Goal: Information Seeking & Learning: Get advice/opinions

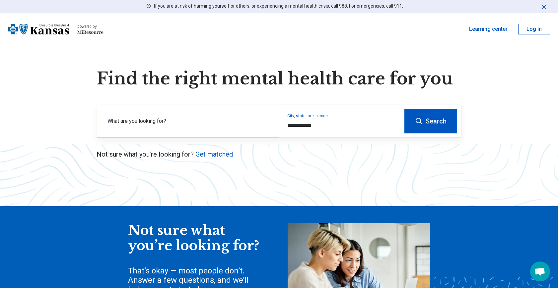
click at [214, 121] on label "What are you looking for?" at bounding box center [188, 121] width 163 height 8
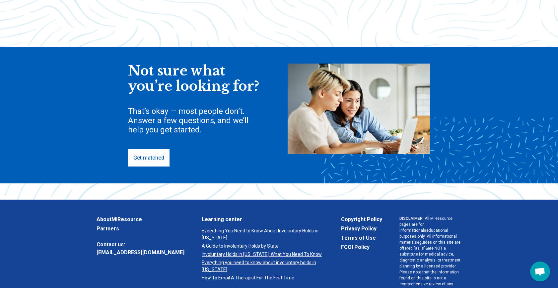
scroll to position [167, 0]
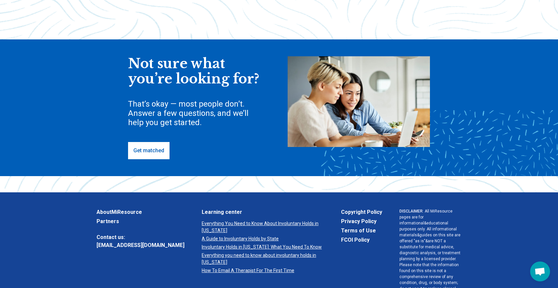
click at [148, 151] on link "Get matched" at bounding box center [148, 150] width 41 height 17
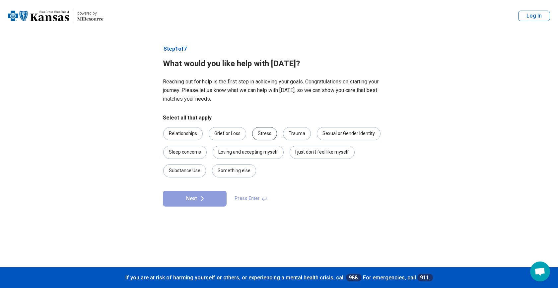
click at [268, 133] on div "Stress" at bounding box center [264, 133] width 25 height 13
click at [202, 200] on icon at bounding box center [202, 199] width 2 height 4
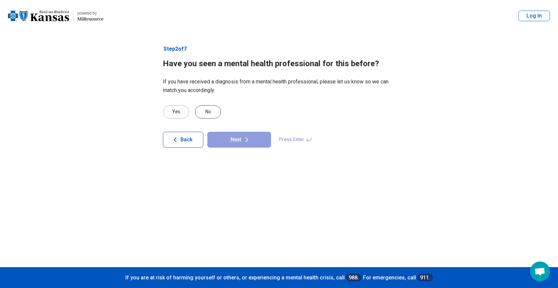
click at [209, 110] on div "No" at bounding box center [208, 111] width 26 height 13
click at [239, 140] on button "Next" at bounding box center [239, 140] width 64 height 16
click at [214, 110] on div "No" at bounding box center [208, 111] width 26 height 13
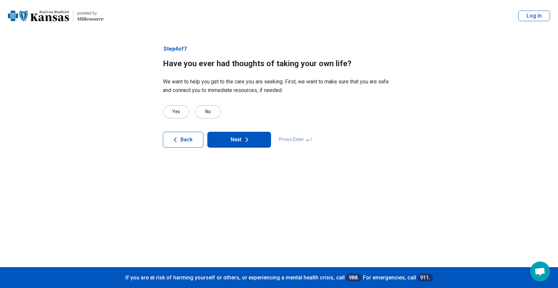
click at [238, 140] on button "Next" at bounding box center [239, 140] width 64 height 16
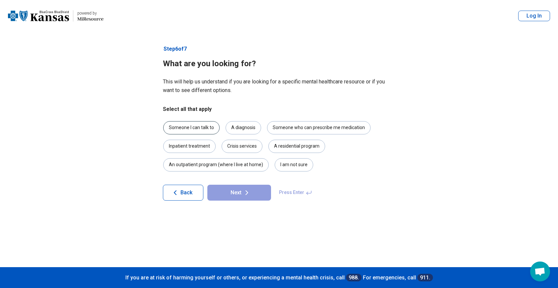
click at [202, 127] on div "Someone I can talk to" at bounding box center [191, 127] width 56 height 13
click at [241, 195] on button "Next" at bounding box center [239, 193] width 64 height 16
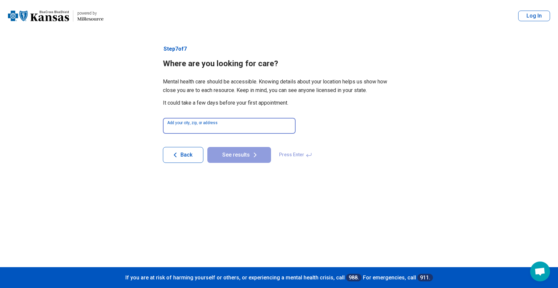
drag, startPoint x: 227, startPoint y: 127, endPoint x: 227, endPoint y: 119, distance: 8.0
click at [227, 127] on input at bounding box center [229, 126] width 133 height 16
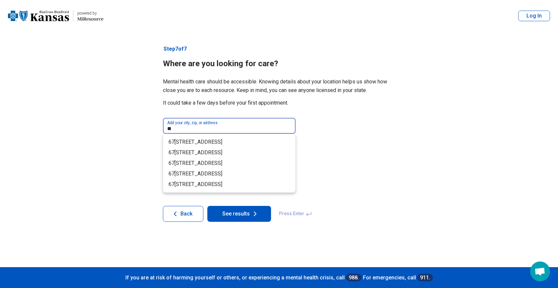
type input "*"
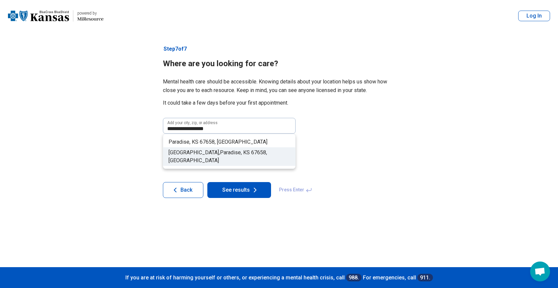
click at [242, 152] on span at bounding box center [242, 152] width 1 height 6
type input "**********"
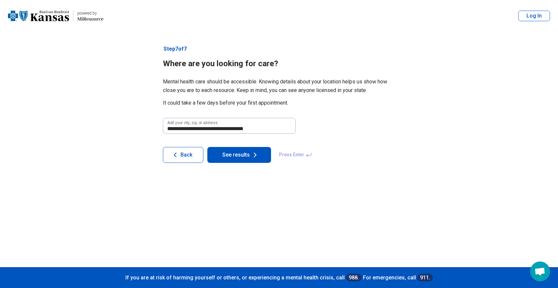
click at [239, 155] on button "See results" at bounding box center [239, 155] width 64 height 16
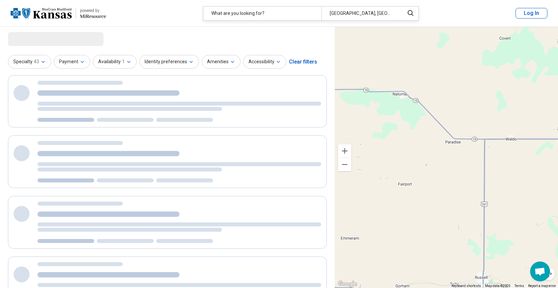
select select "***"
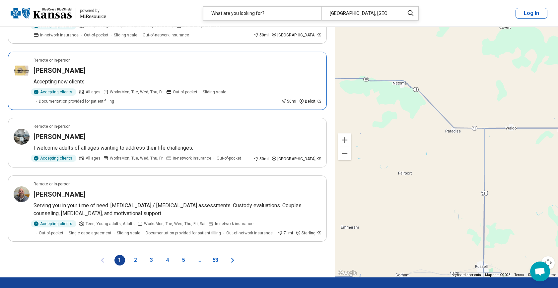
scroll to position [1200, 0]
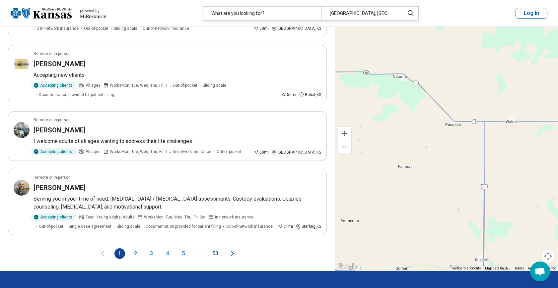
click at [232, 252] on icon "Next page" at bounding box center [232, 254] width 2 height 4
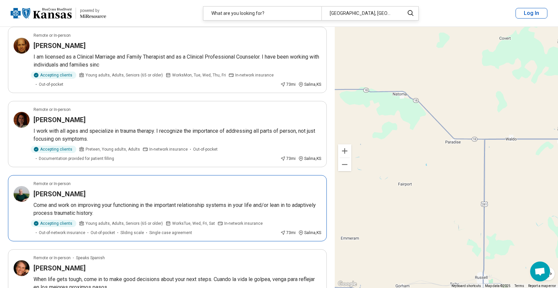
scroll to position [294, 0]
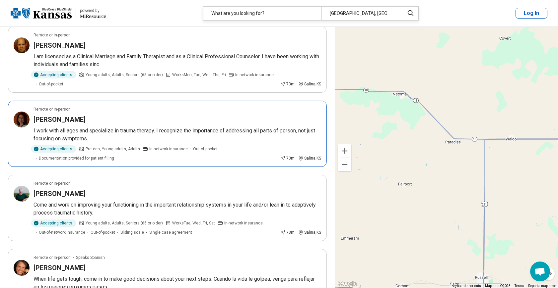
click at [63, 132] on p "I work with all ages and specialize in trauma therapy. I recognize the importan…" at bounding box center [176, 135] width 287 height 16
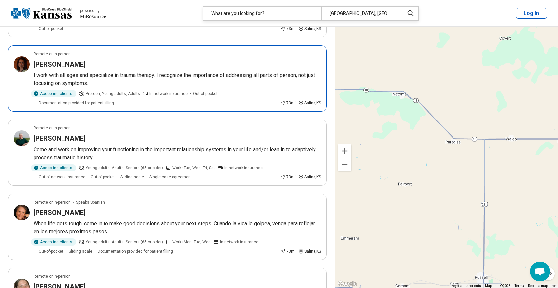
scroll to position [355, 0]
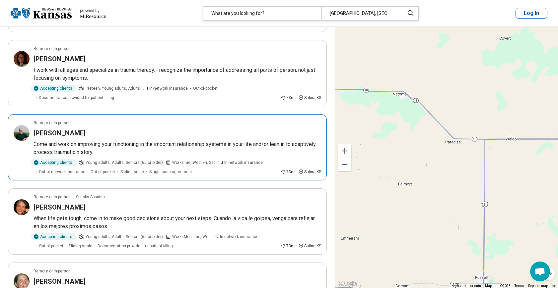
click at [69, 132] on h3 "Cynthia Eckert-McCoy" at bounding box center [59, 133] width 52 height 9
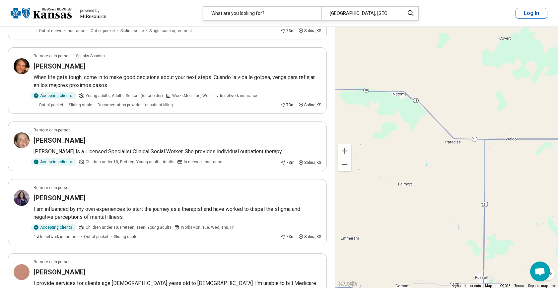
scroll to position [496, 0]
click at [63, 140] on h3 "Jenna Krehbiel" at bounding box center [59, 140] width 52 height 9
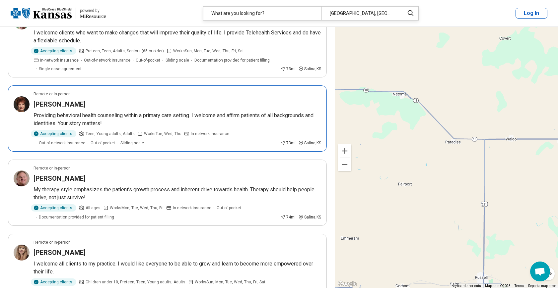
scroll to position [821, 0]
click at [53, 104] on h3 "Kathleen Behan" at bounding box center [59, 103] width 52 height 9
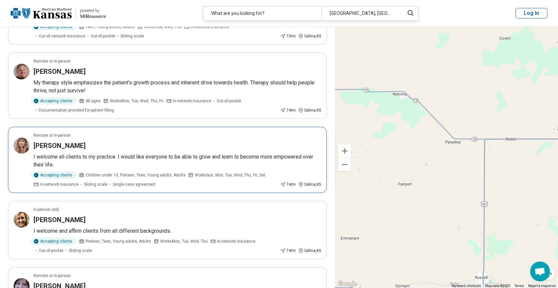
scroll to position [933, 0]
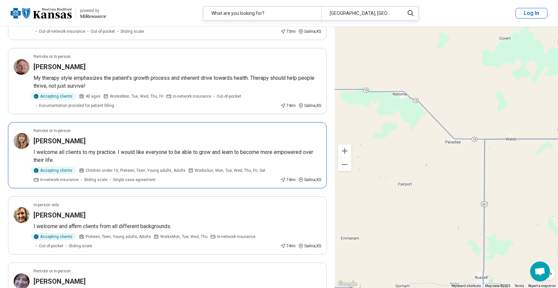
click at [57, 140] on h3 "[PERSON_NAME]" at bounding box center [59, 141] width 52 height 9
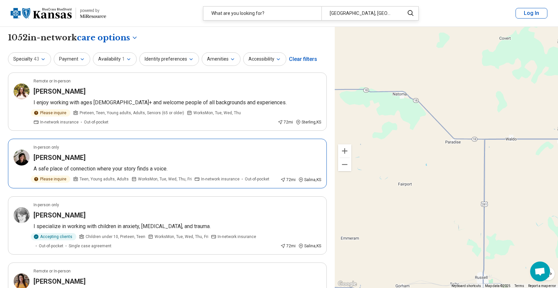
scroll to position [0, 0]
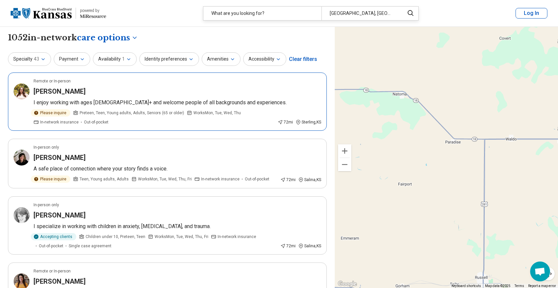
click at [62, 91] on h3 "Danika Drake" at bounding box center [59, 91] width 52 height 9
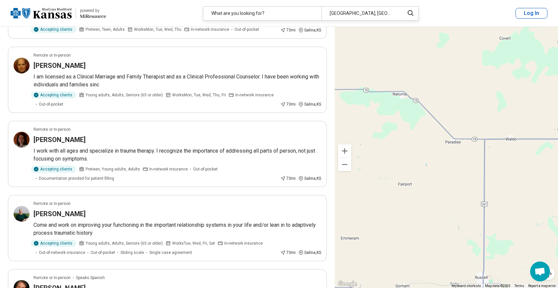
scroll to position [278, 0]
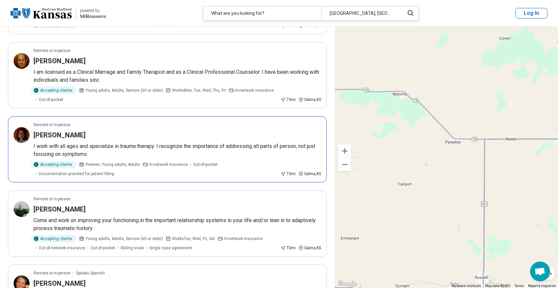
click at [65, 137] on h3 "[PERSON_NAME]" at bounding box center [59, 135] width 52 height 9
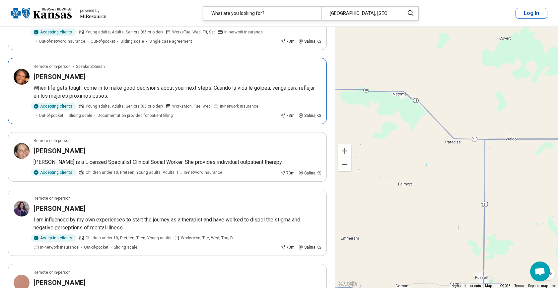
scroll to position [491, 0]
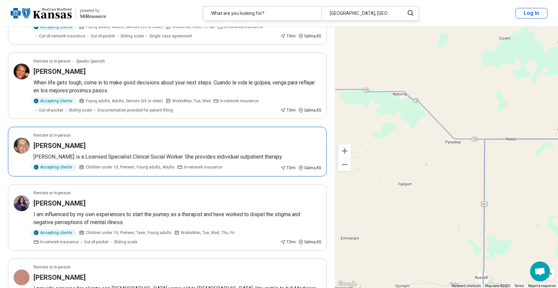
click at [53, 147] on h3 "Jenna Krehbiel" at bounding box center [59, 145] width 52 height 9
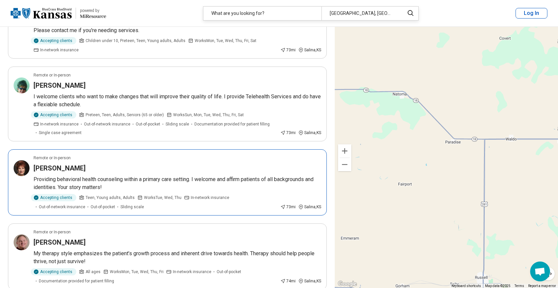
scroll to position [761, 0]
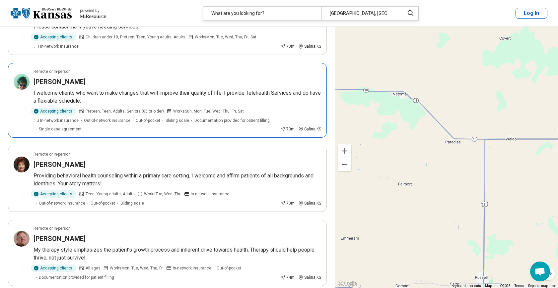
click at [67, 93] on p "I welcome clients who want to make changes that will improve their quality of l…" at bounding box center [176, 97] width 287 height 16
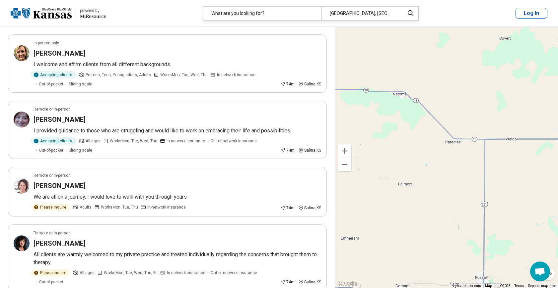
scroll to position [1095, 0]
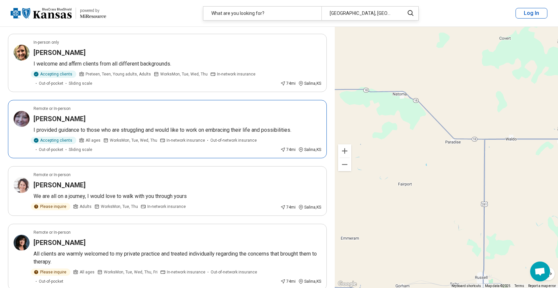
click at [80, 126] on p "I provided guidance to those who are struggling and would like to work on embra…" at bounding box center [176, 130] width 287 height 8
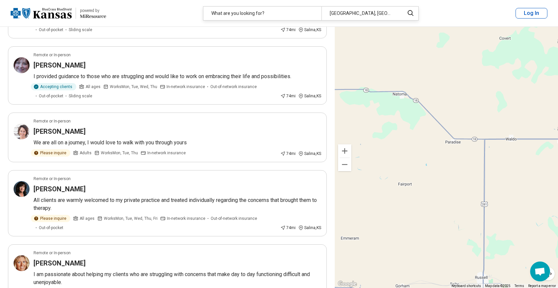
scroll to position [1151, 0]
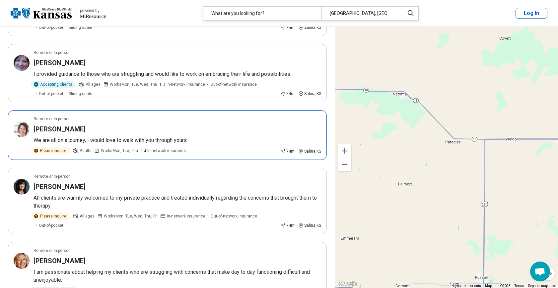
click at [62, 129] on h3 "Emma Ward" at bounding box center [59, 129] width 52 height 9
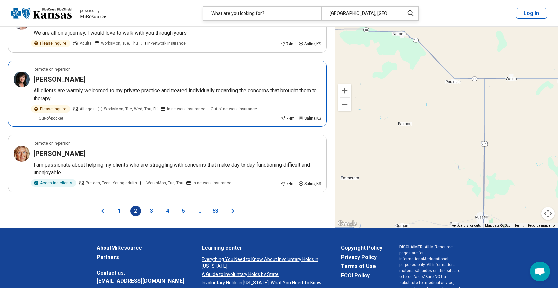
scroll to position [1260, 0]
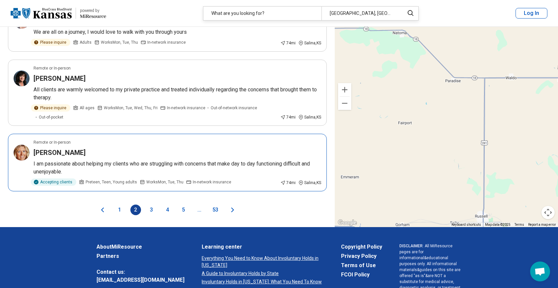
click at [90, 164] on p "I am passionate about helping my clients who are struggling with concerns that …" at bounding box center [176, 168] width 287 height 16
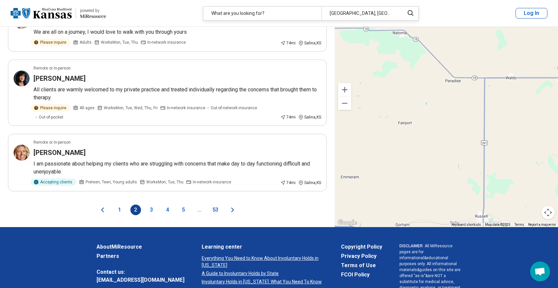
click at [232, 209] on icon "Next page" at bounding box center [232, 210] width 8 height 8
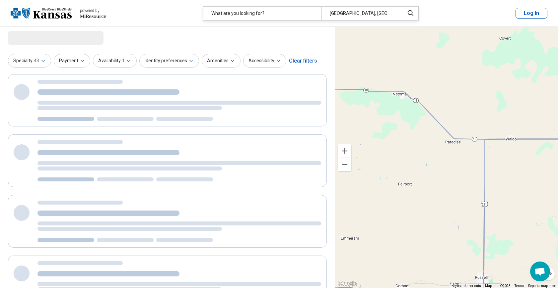
scroll to position [0, 0]
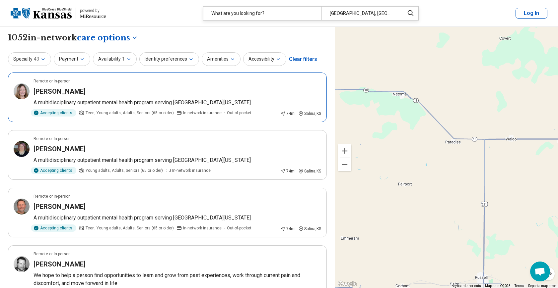
click at [66, 93] on h3 "Summer Olsen" at bounding box center [59, 91] width 52 height 9
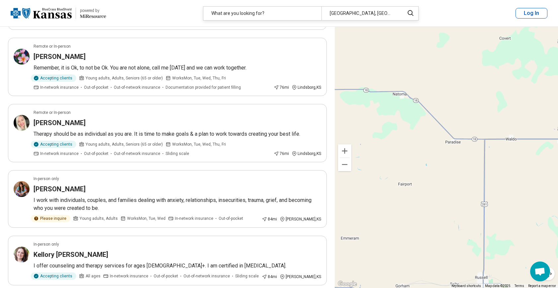
scroll to position [283, 0]
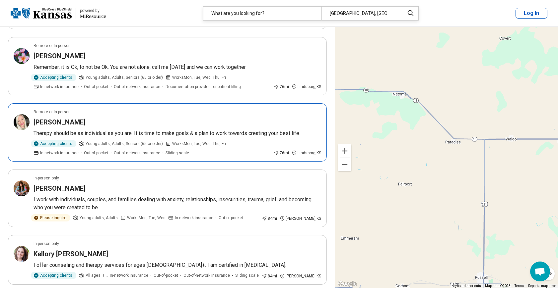
click at [90, 132] on p "Therapy should be as individual as you are. It is time to make goals & a plan t…" at bounding box center [176, 134] width 287 height 8
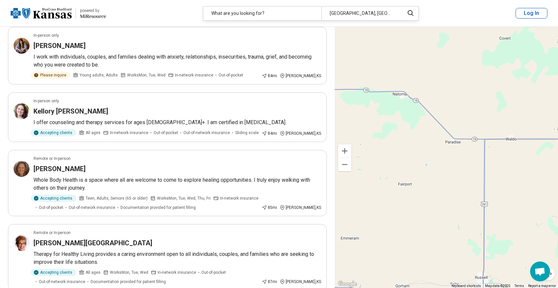
scroll to position [410, 0]
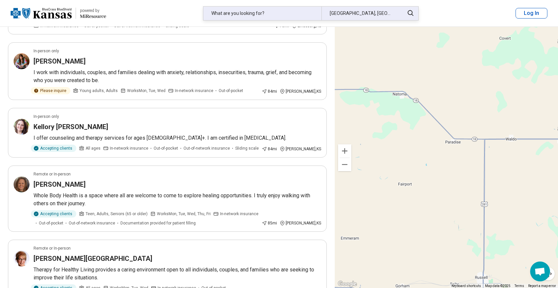
click at [269, 15] on div "What are you looking for?" at bounding box center [262, 14] width 118 height 14
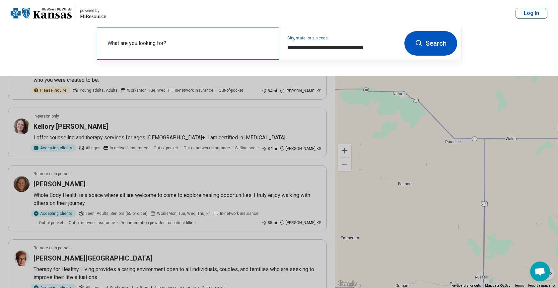
click at [190, 47] on label "What are you looking for?" at bounding box center [188, 43] width 163 height 8
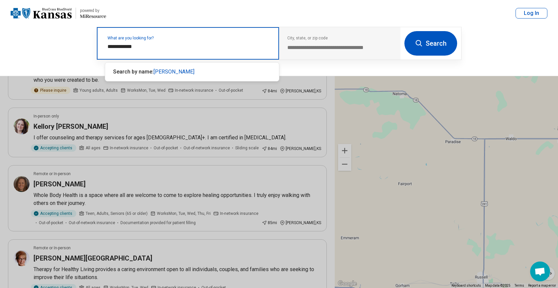
type input "**********"
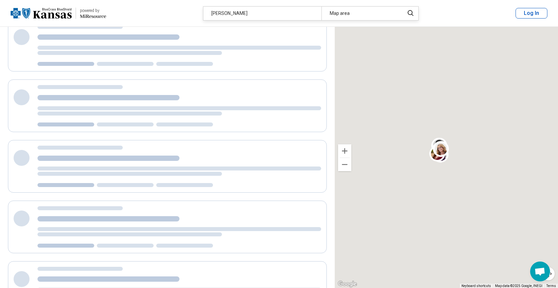
scroll to position [0, 0]
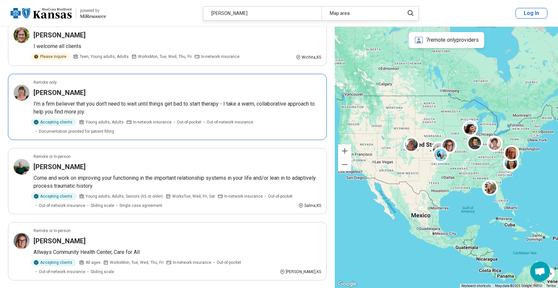
scroll to position [131, 0]
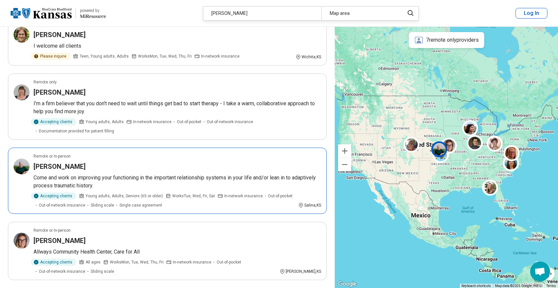
click at [86, 171] on h3 "Cynthia Eckert-McCoy" at bounding box center [59, 166] width 52 height 9
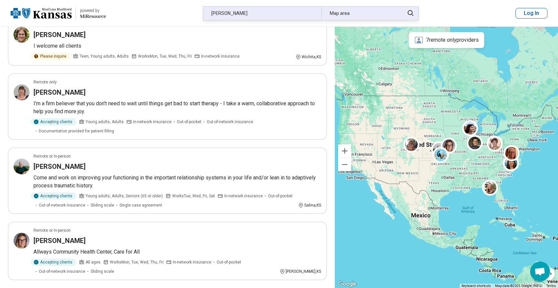
click at [249, 8] on div "cynthia mccoy" at bounding box center [262, 14] width 118 height 14
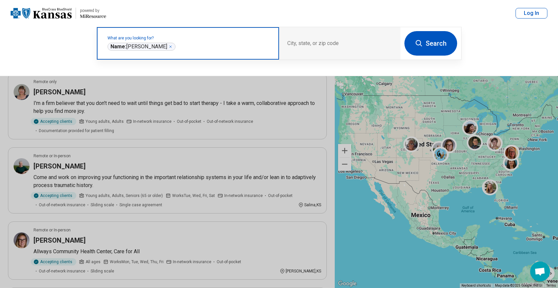
click at [168, 47] on icon "Remove" at bounding box center [170, 47] width 4 height 4
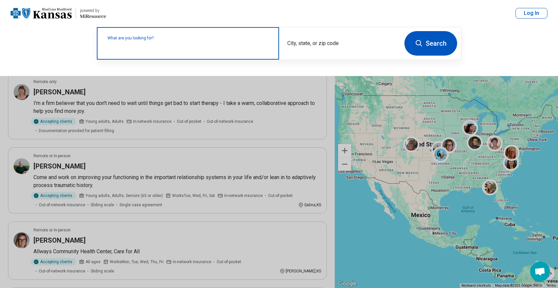
click at [168, 40] on label "What are you looking for?" at bounding box center [188, 38] width 163 height 4
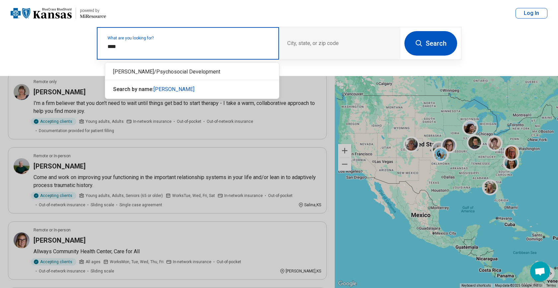
type input "*****"
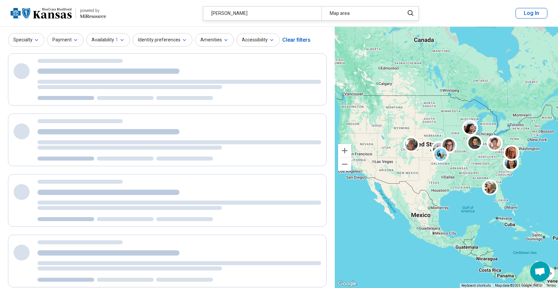
scroll to position [0, 0]
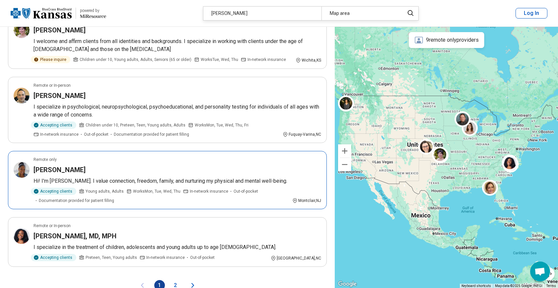
scroll to position [1156, 0]
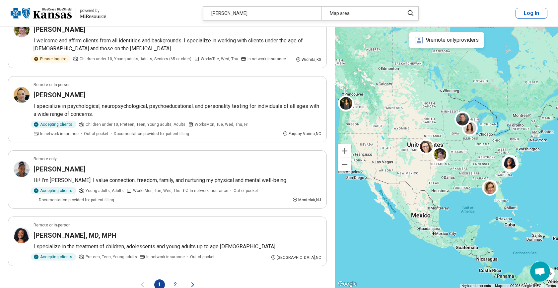
click at [192, 281] on icon "Next page" at bounding box center [193, 285] width 8 height 8
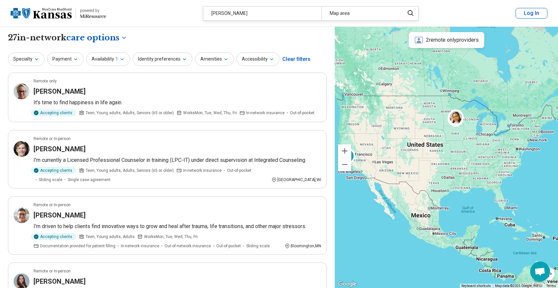
scroll to position [0, 0]
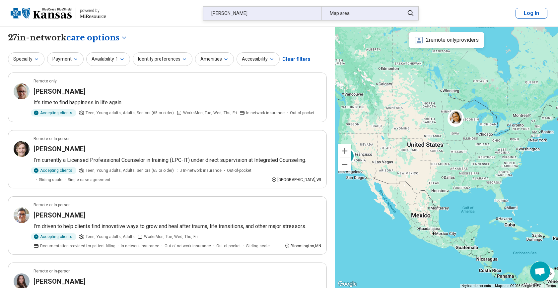
click at [309, 14] on div "erika" at bounding box center [262, 14] width 118 height 14
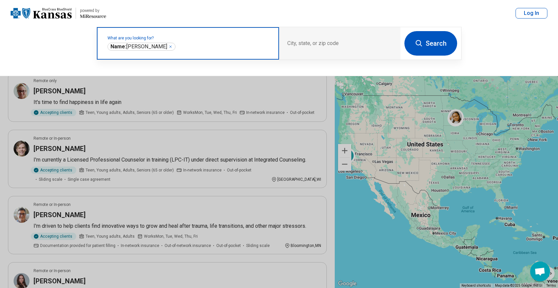
click at [168, 46] on icon "Remove" at bounding box center [170, 47] width 4 height 4
click at [167, 40] on label "What are you looking for?" at bounding box center [188, 38] width 163 height 4
paste input "**********"
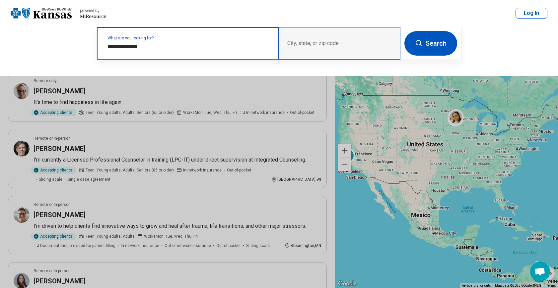
type input "**********"
click at [227, 50] on input "**********" at bounding box center [188, 47] width 163 height 8
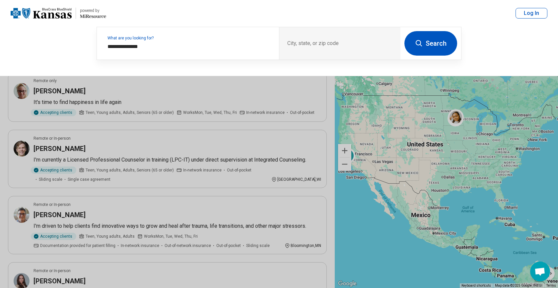
click at [446, 46] on button "Search" at bounding box center [430, 43] width 53 height 25
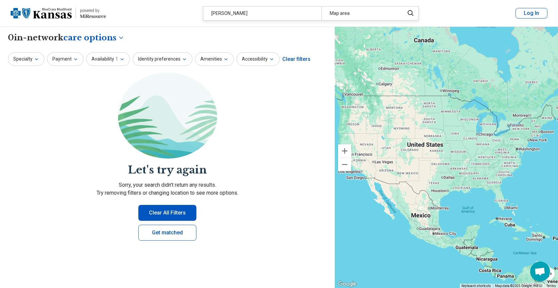
click at [172, 212] on button "Clear All Filters" at bounding box center [167, 213] width 58 height 16
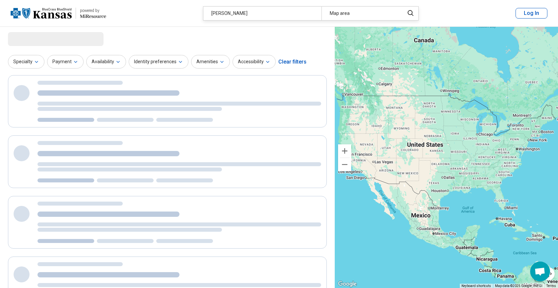
select select "***"
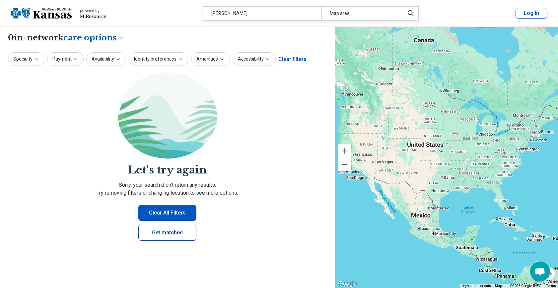
click at [167, 233] on link "Get matched" at bounding box center [167, 233] width 58 height 16
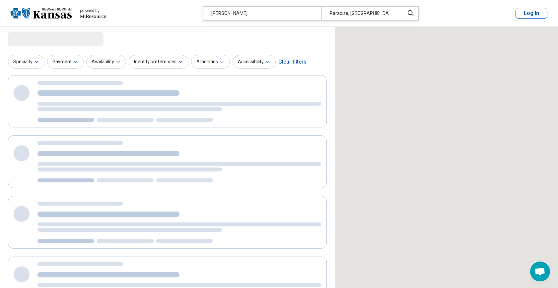
select select "***"
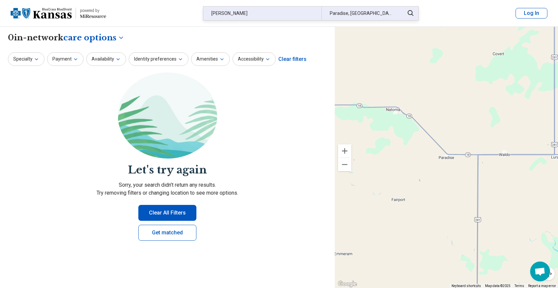
click at [286, 13] on div "Erika Warbinton" at bounding box center [262, 14] width 118 height 14
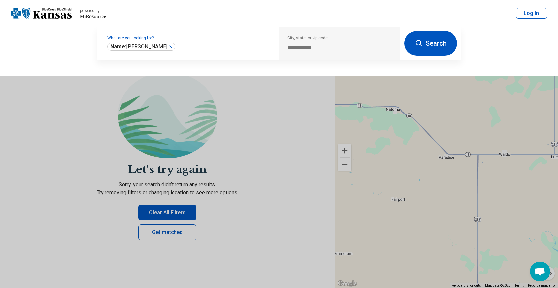
click at [439, 44] on button "Search" at bounding box center [430, 43] width 53 height 25
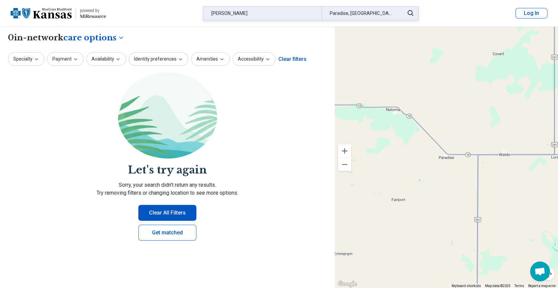
click at [345, 16] on div "Paradise, KS" at bounding box center [360, 14] width 79 height 14
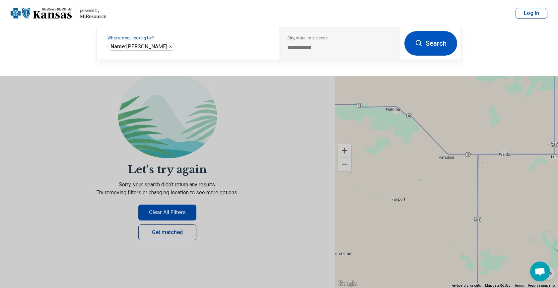
click at [170, 207] on button at bounding box center [279, 144] width 558 height 288
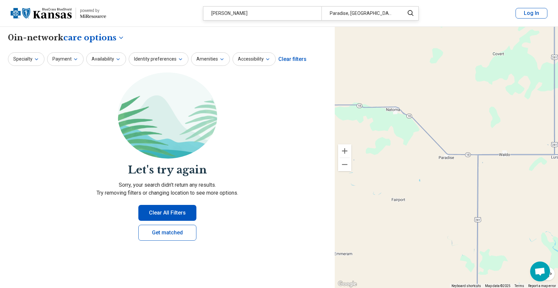
click at [170, 214] on button "Clear All Filters" at bounding box center [167, 213] width 58 height 16
click at [291, 60] on div "Clear filters" at bounding box center [292, 59] width 28 height 16
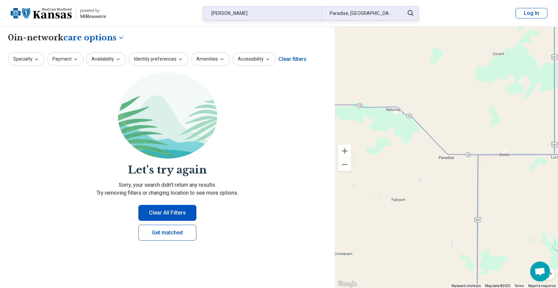
click at [276, 12] on div "Erika Warbinton" at bounding box center [262, 14] width 118 height 14
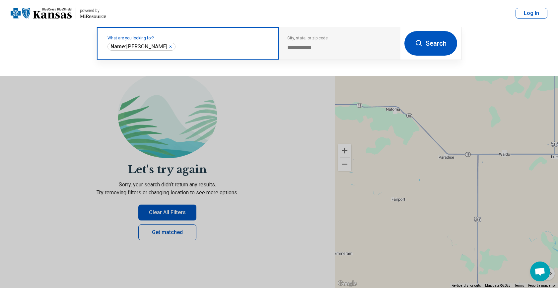
click at [243, 50] on input "text" at bounding box center [224, 47] width 94 height 8
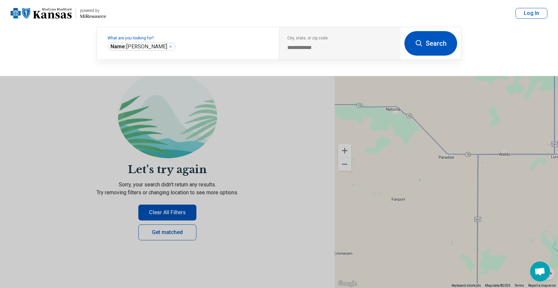
click at [424, 41] on button "Search" at bounding box center [430, 43] width 53 height 25
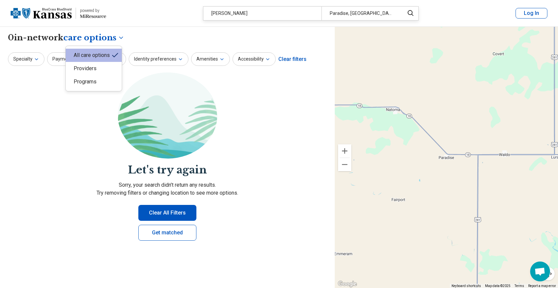
click at [119, 37] on body "**********" at bounding box center [279, 234] width 558 height 469
click at [132, 26] on body "**********" at bounding box center [279, 234] width 558 height 469
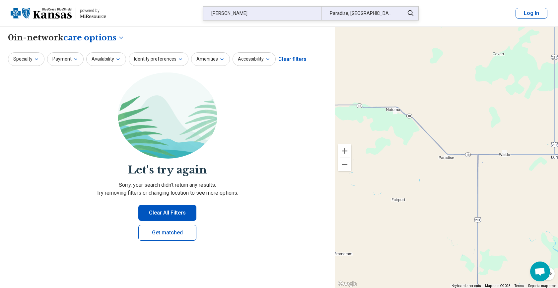
click at [223, 16] on div "Erika Warbinton" at bounding box center [262, 14] width 118 height 14
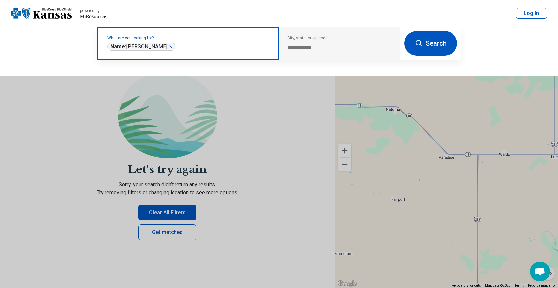
click at [169, 46] on icon "Remove" at bounding box center [170, 47] width 4 height 4
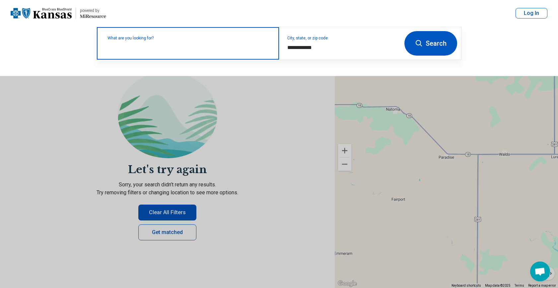
click at [434, 43] on button "Search" at bounding box center [430, 43] width 53 height 25
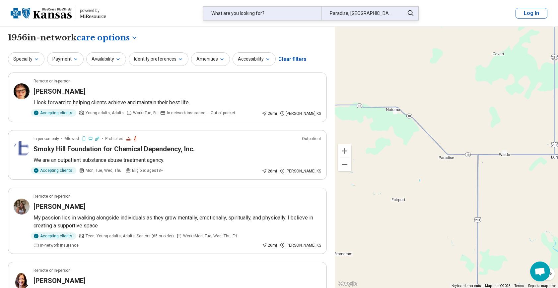
click at [264, 12] on div "What are you looking for?" at bounding box center [262, 14] width 118 height 14
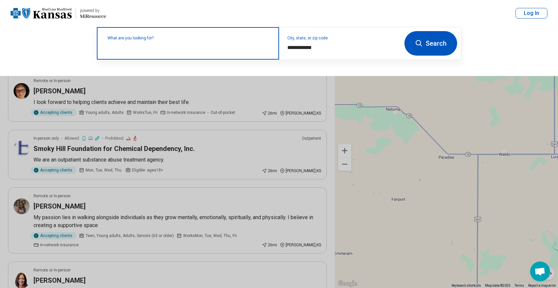
click at [191, 48] on input "text" at bounding box center [188, 47] width 163 height 8
paste input "**********"
type input "**********"
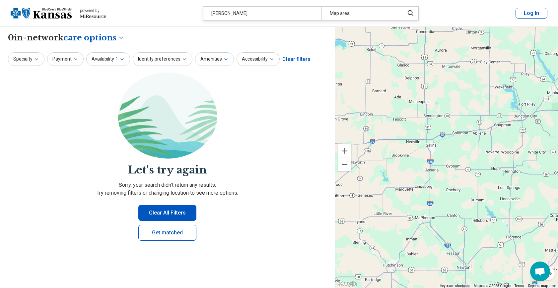
drag, startPoint x: 461, startPoint y: 221, endPoint x: 391, endPoint y: 87, distance: 151.7
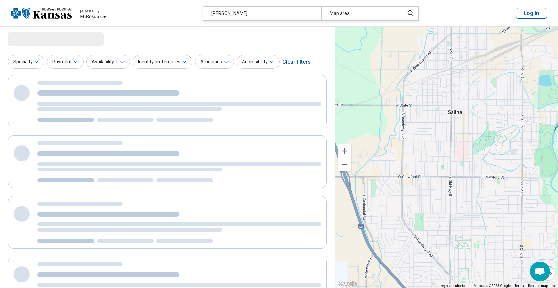
select select "***"
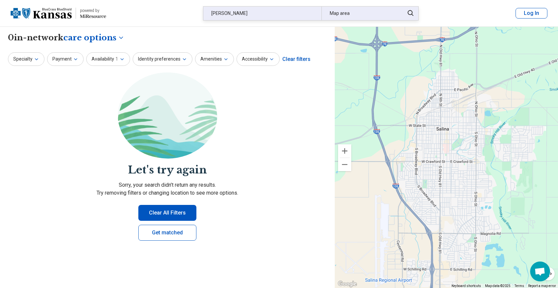
click at [308, 14] on div "Erika Warbinton" at bounding box center [262, 14] width 118 height 14
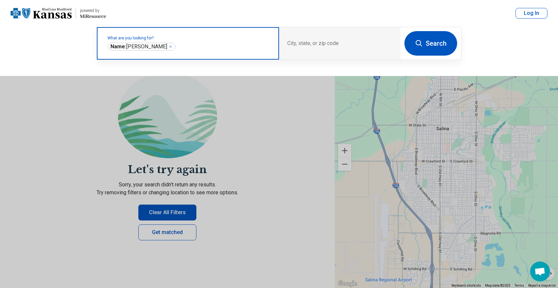
click at [168, 46] on icon "Remove" at bounding box center [170, 47] width 4 height 4
click at [443, 45] on button "Search" at bounding box center [430, 43] width 53 height 25
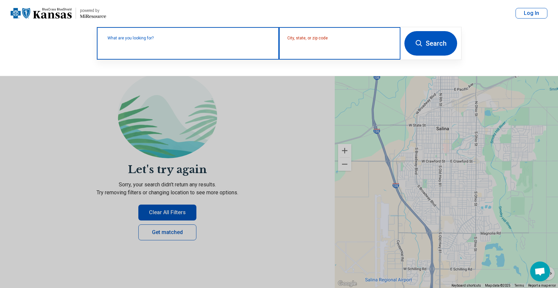
click at [306, 49] on input "City, state, or zip code" at bounding box center [339, 48] width 105 height 8
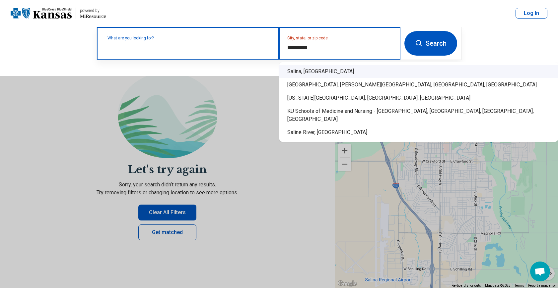
click at [301, 73] on div "Salina, KS" at bounding box center [418, 71] width 278 height 13
type input "**********"
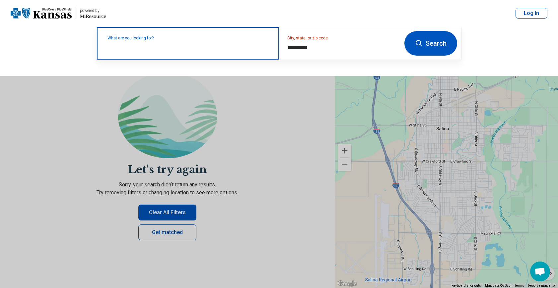
click at [438, 45] on button "Search" at bounding box center [430, 43] width 53 height 25
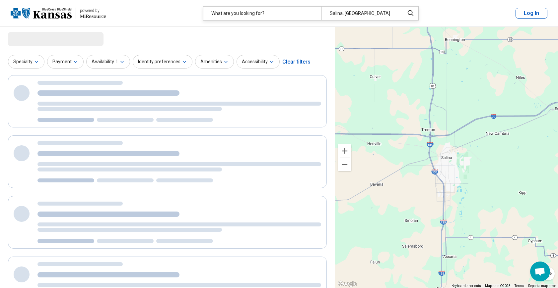
select select "***"
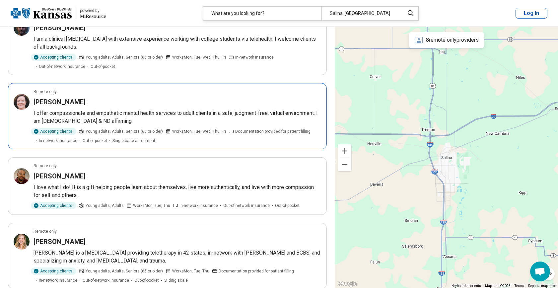
scroll to position [837, 0]
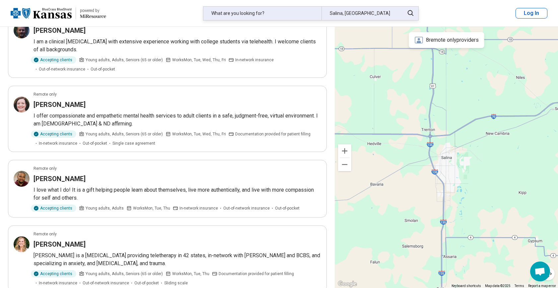
click at [396, 14] on div "Salina, KS" at bounding box center [360, 14] width 79 height 14
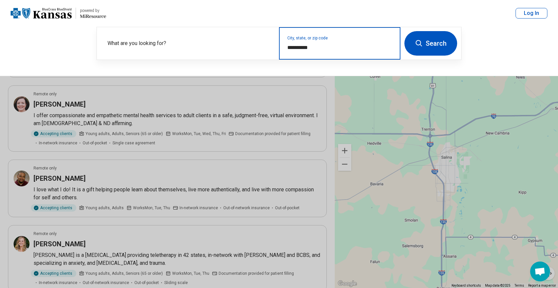
click at [314, 46] on input "**********" at bounding box center [339, 48] width 105 height 8
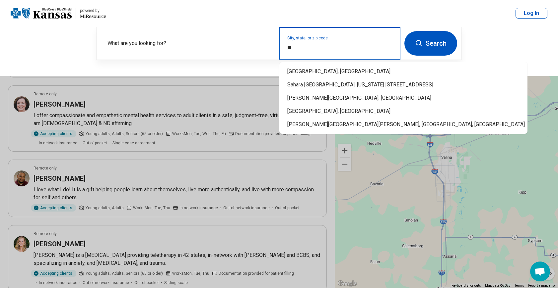
type input "*"
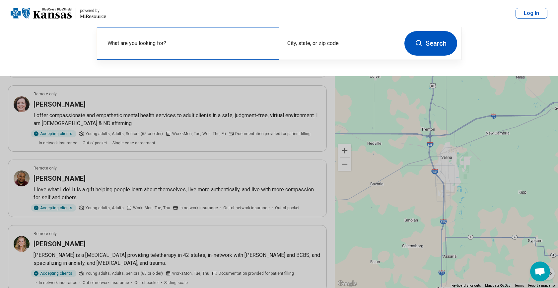
click at [190, 53] on div "What are you looking for?" at bounding box center [188, 43] width 182 height 32
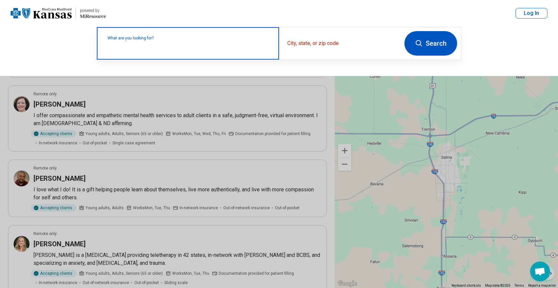
paste input "**********"
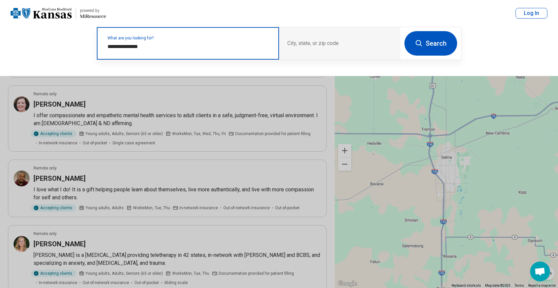
type input "**********"
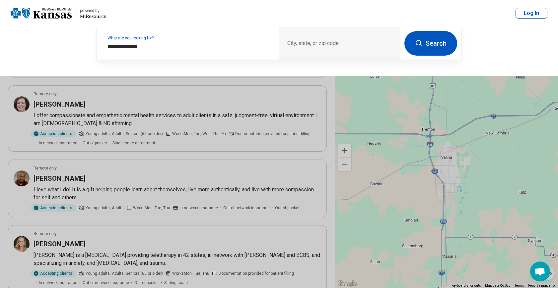
click at [428, 42] on button "Search" at bounding box center [430, 43] width 53 height 25
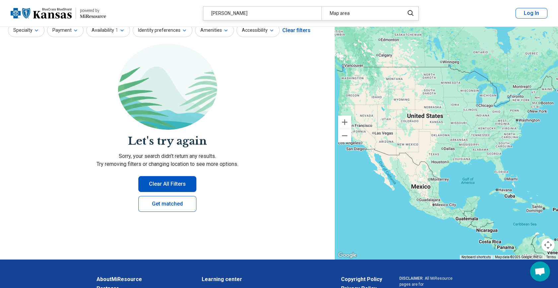
scroll to position [0, 0]
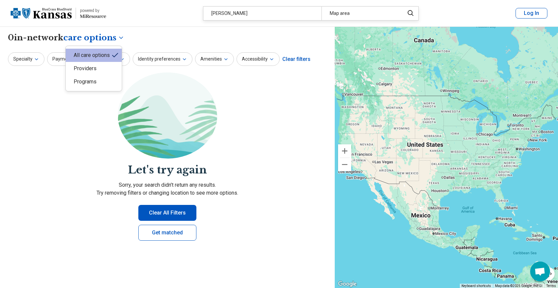
click at [109, 38] on body "**********" at bounding box center [279, 234] width 558 height 469
click at [100, 65] on div "Providers" at bounding box center [94, 68] width 56 height 13
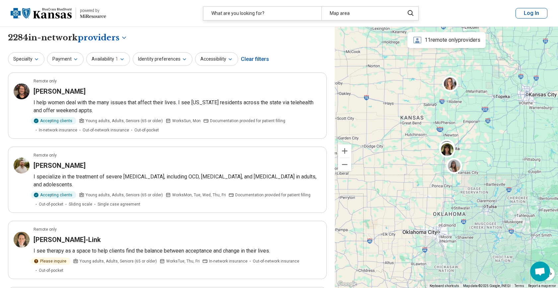
drag, startPoint x: 515, startPoint y: 116, endPoint x: 385, endPoint y: 158, distance: 136.5
click at [385, 158] on div at bounding box center [445, 158] width 223 height 262
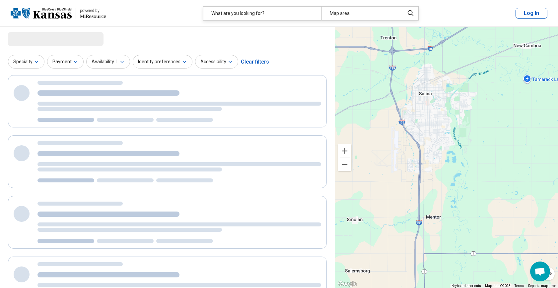
select select "********"
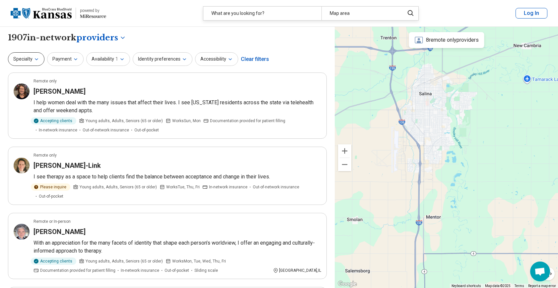
click at [35, 59] on icon "button" at bounding box center [36, 59] width 3 height 1
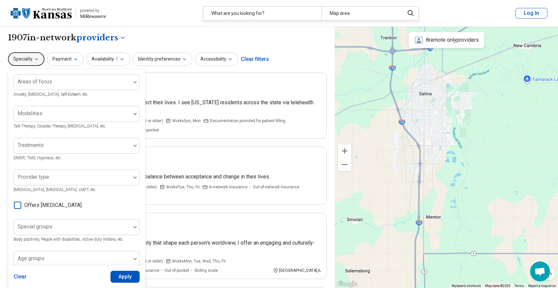
click at [35, 59] on icon "button" at bounding box center [36, 59] width 3 height 1
click at [115, 59] on span "1" at bounding box center [116, 59] width 3 height 7
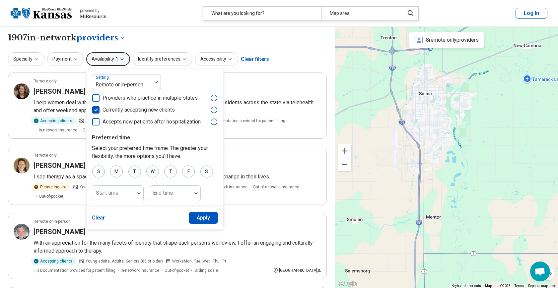
click at [262, 36] on div "**********" at bounding box center [167, 37] width 319 height 11
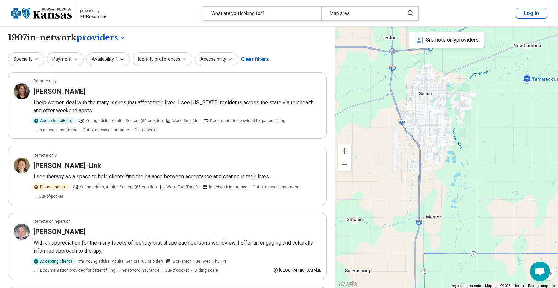
click at [52, 13] on img at bounding box center [41, 13] width 61 height 16
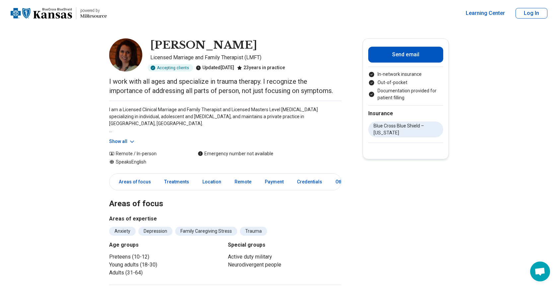
click at [121, 142] on button "Show all" at bounding box center [122, 141] width 26 height 7
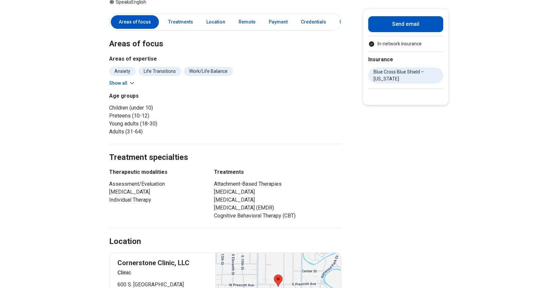
scroll to position [114, 0]
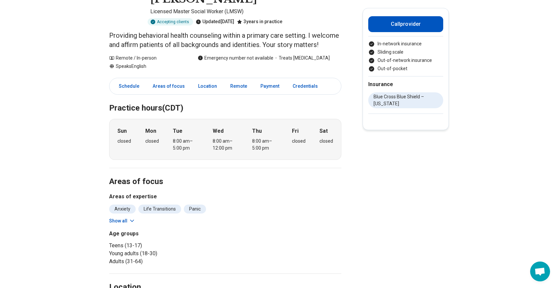
scroll to position [76, 0]
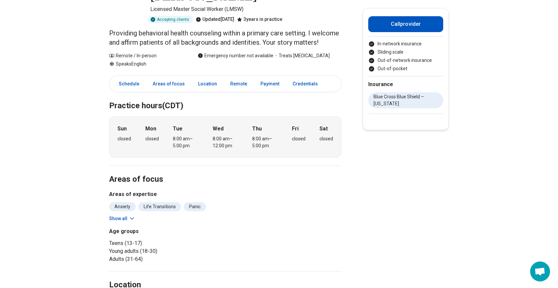
click at [124, 215] on button "Show all" at bounding box center [122, 218] width 26 height 7
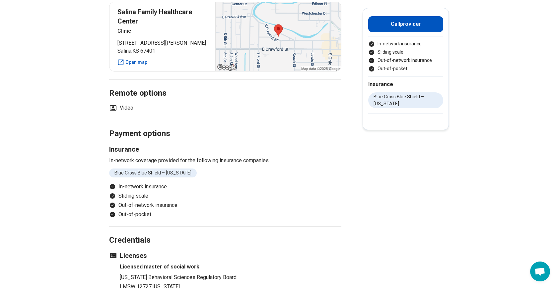
scroll to position [557, 0]
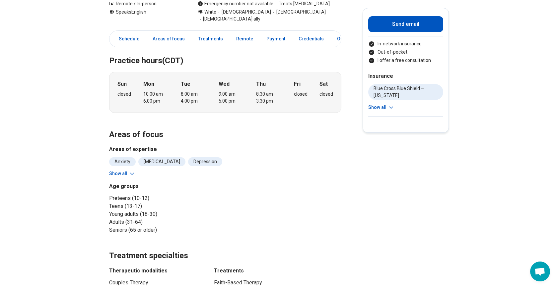
scroll to position [161, 0]
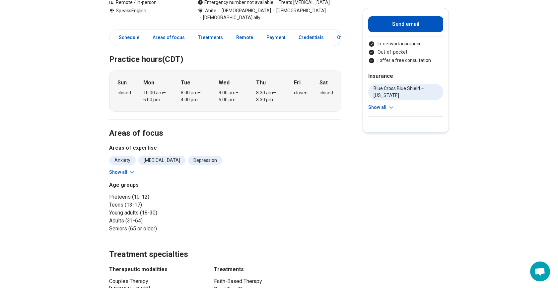
click at [121, 169] on button "Show all" at bounding box center [122, 172] width 26 height 7
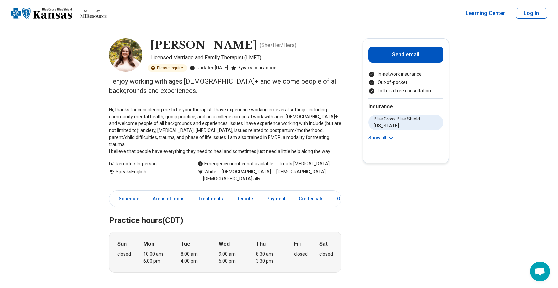
scroll to position [0, 0]
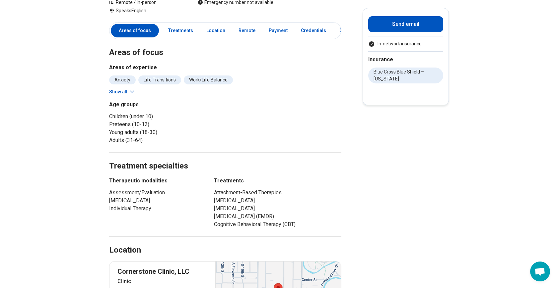
scroll to position [155, 0]
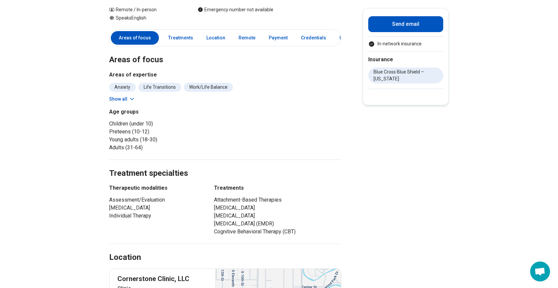
click at [116, 100] on button "Show all" at bounding box center [122, 99] width 26 height 7
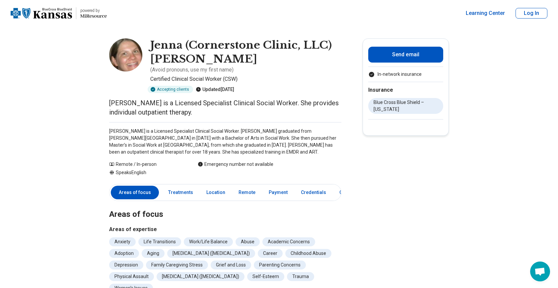
scroll to position [0, 0]
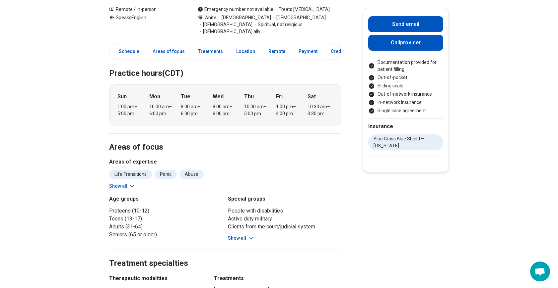
scroll to position [96, 0]
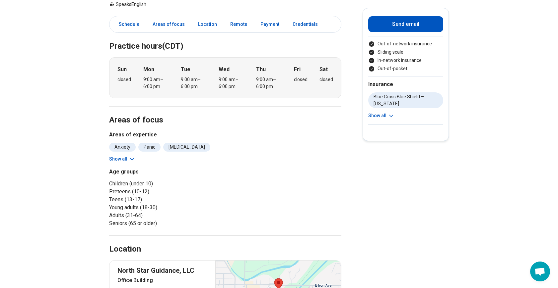
scroll to position [112, 0]
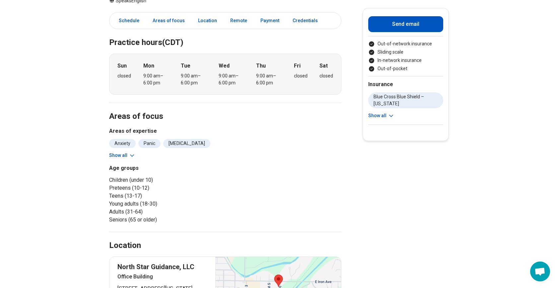
click at [120, 155] on button "Show all" at bounding box center [122, 155] width 26 height 7
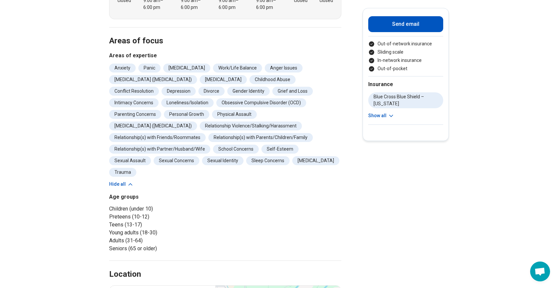
scroll to position [187, 0]
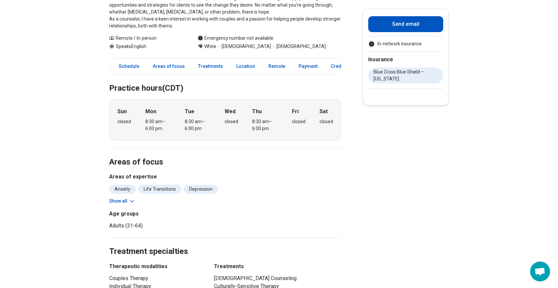
scroll to position [111, 0]
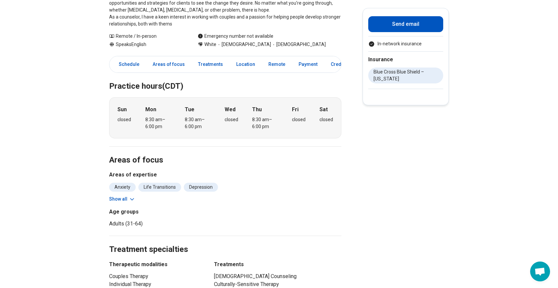
click at [127, 200] on button "Show all" at bounding box center [122, 199] width 26 height 7
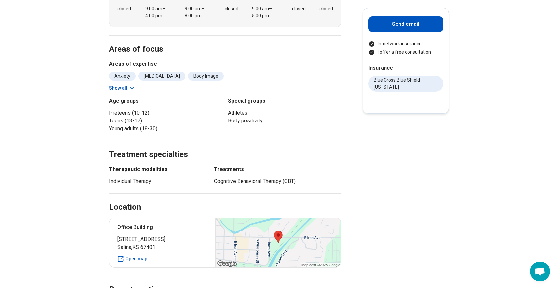
scroll to position [183, 0]
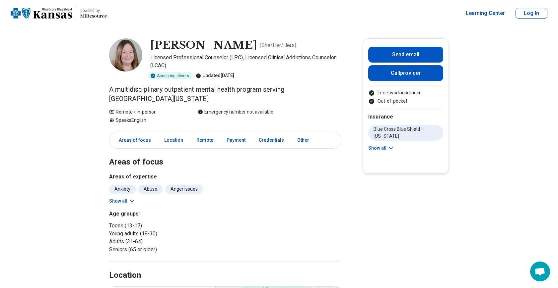
scroll to position [1, 0]
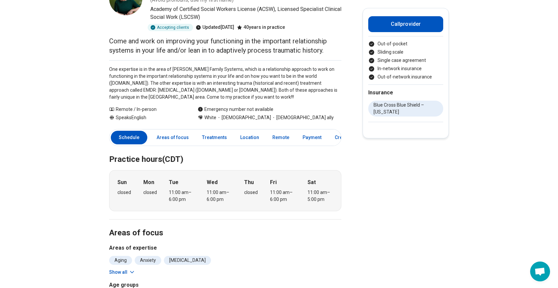
scroll to position [45, 0]
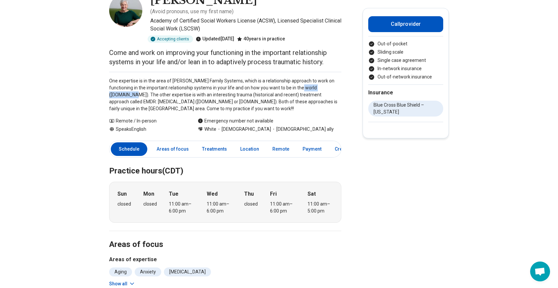
drag, startPoint x: 328, startPoint y: 88, endPoint x: 287, endPoint y: 87, distance: 40.8
click at [287, 87] on p "One expertise is in the area of Bowen Family Systems, which is a relationship a…" at bounding box center [225, 95] width 232 height 35
copy p "thebowencenter.org"
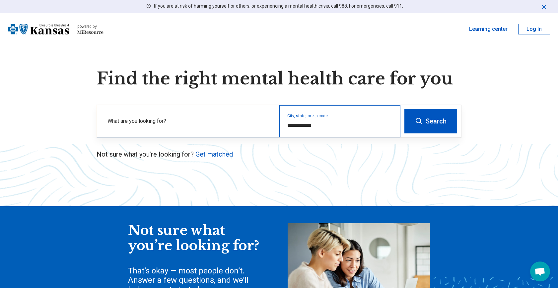
drag, startPoint x: 322, startPoint y: 129, endPoint x: 272, endPoint y: 125, distance: 50.2
click at [272, 124] on div "**********" at bounding box center [248, 121] width 303 height 32
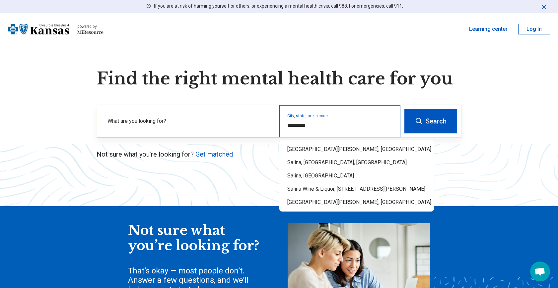
type input "**********"
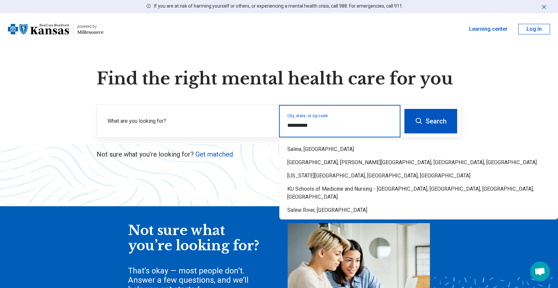
type input "**********"
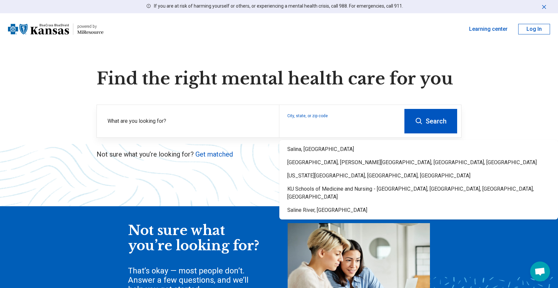
click at [428, 118] on button "Search" at bounding box center [430, 121] width 53 height 25
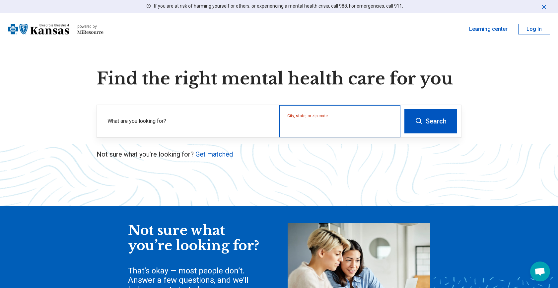
click at [372, 124] on input "City, state, or zip code" at bounding box center [339, 126] width 105 height 8
click at [319, 127] on input "City, state, or zip code" at bounding box center [339, 126] width 105 height 8
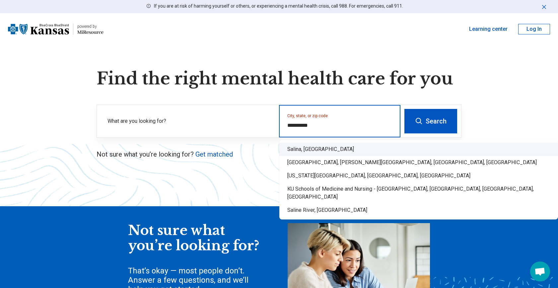
click at [307, 150] on div "Salina, KS" at bounding box center [418, 149] width 278 height 13
type input "**********"
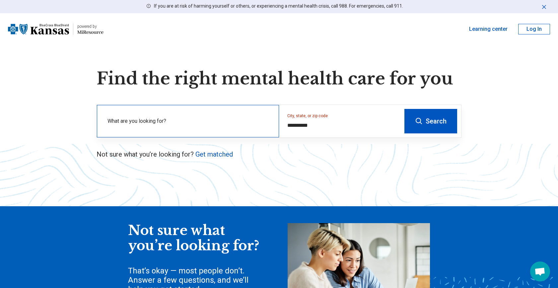
click at [216, 132] on div "What are you looking for?" at bounding box center [188, 121] width 182 height 32
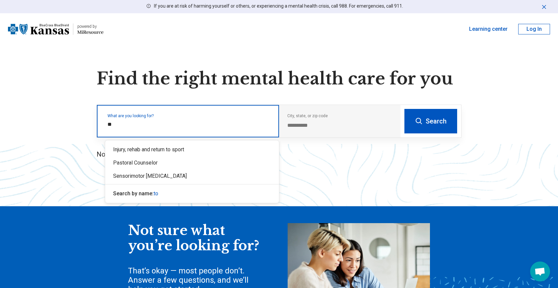
type input "*"
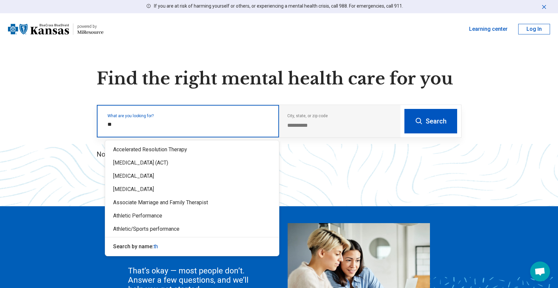
type input "*"
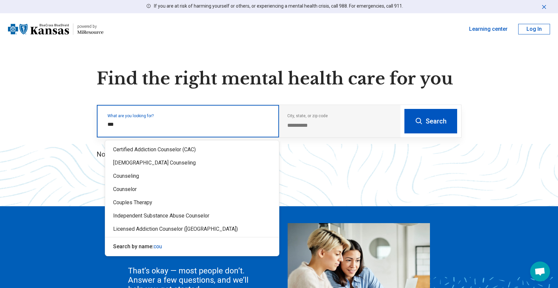
type input "****"
click at [127, 178] on div "Counseling" at bounding box center [192, 176] width 174 height 13
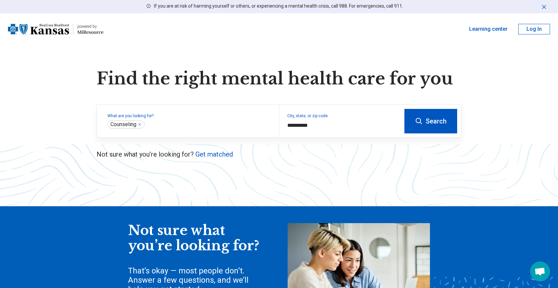
click at [425, 121] on button "Search" at bounding box center [430, 121] width 53 height 25
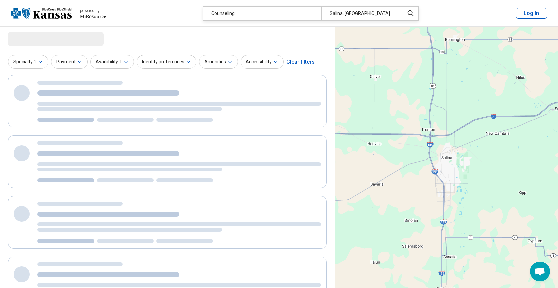
select select "***"
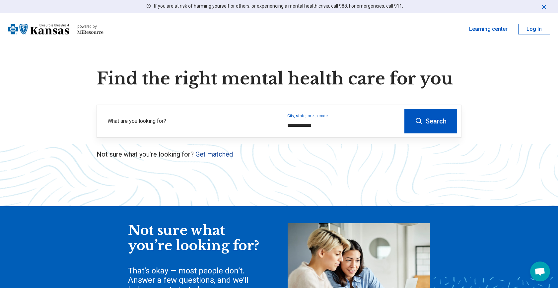
click at [222, 154] on link "Get matched" at bounding box center [213, 154] width 37 height 8
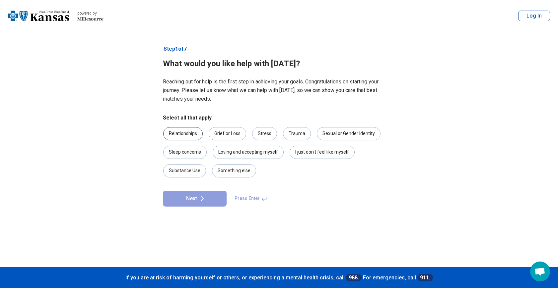
click at [190, 135] on div "Relationships" at bounding box center [182, 133] width 39 height 13
click at [267, 134] on div "Stress" at bounding box center [264, 133] width 25 height 13
click at [202, 203] on button "Next" at bounding box center [195, 199] width 64 height 16
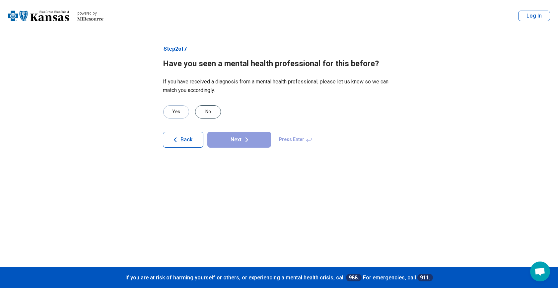
click at [209, 110] on div "No" at bounding box center [208, 111] width 26 height 13
click at [238, 138] on button "Next" at bounding box center [239, 140] width 64 height 16
click at [209, 113] on div "No" at bounding box center [208, 111] width 26 height 13
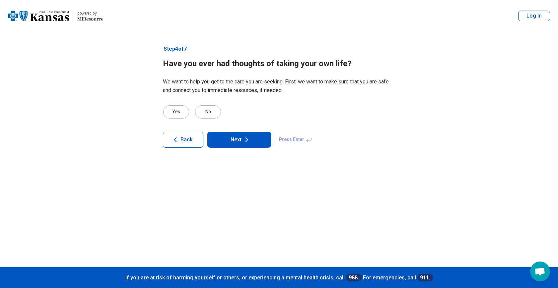
click at [241, 141] on button "Next" at bounding box center [239, 140] width 64 height 16
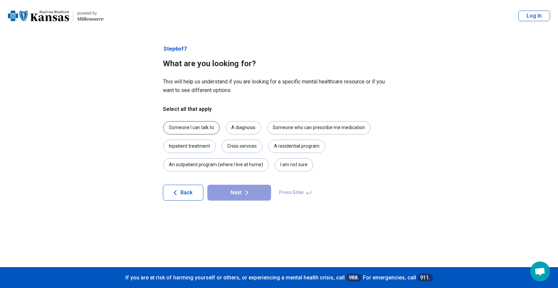
click at [203, 126] on div "Someone I can talk to" at bounding box center [191, 127] width 56 height 13
click at [240, 194] on button "Next" at bounding box center [239, 193] width 64 height 16
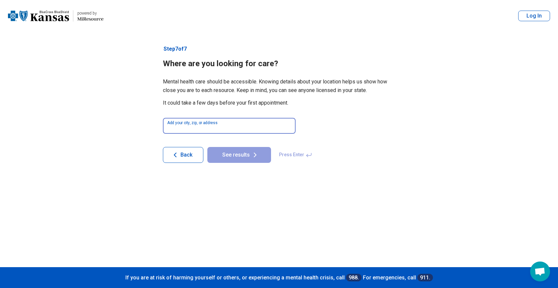
click at [240, 127] on input at bounding box center [229, 126] width 133 height 16
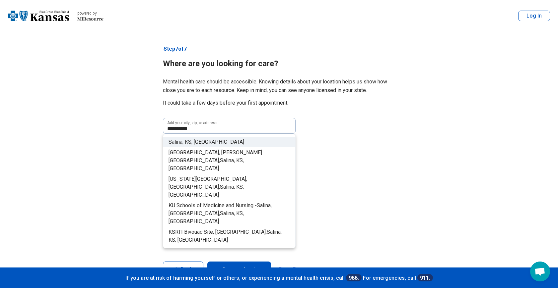
click at [213, 140] on li "Salina, KS , USA" at bounding box center [229, 142] width 132 height 11
type input "**********"
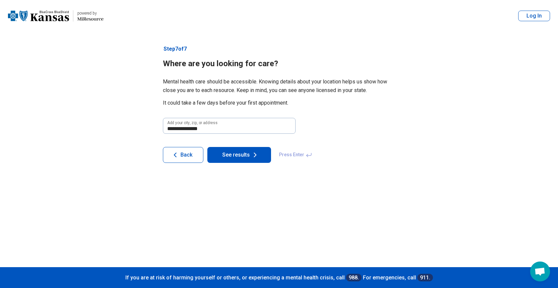
click at [236, 155] on button "See results" at bounding box center [239, 155] width 64 height 16
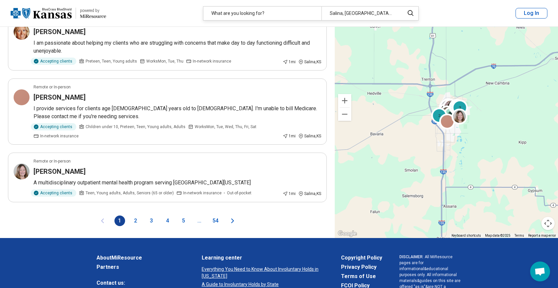
scroll to position [1244, 0]
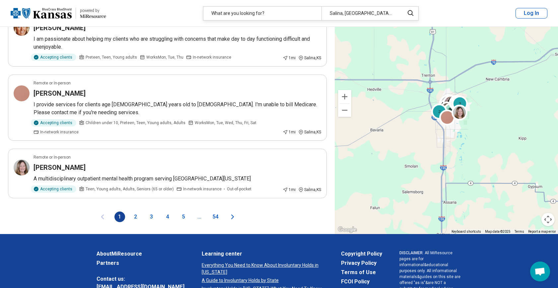
click at [232, 215] on icon "Next page" at bounding box center [232, 217] width 8 height 8
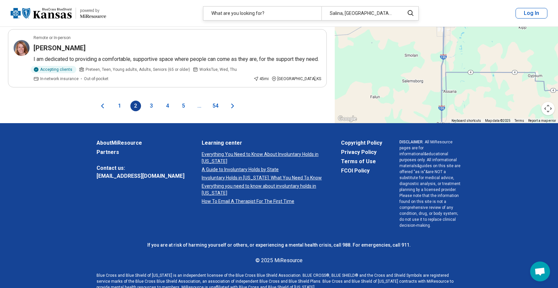
scroll to position [1314, 0]
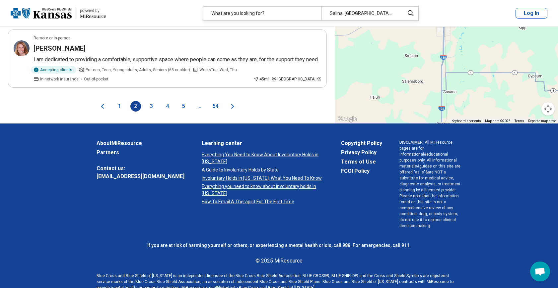
click at [104, 110] on icon "Previous page" at bounding box center [102, 106] width 8 height 8
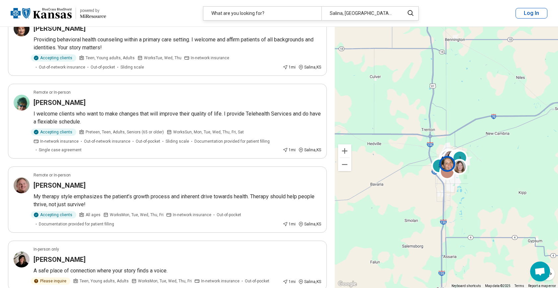
scroll to position [557, 0]
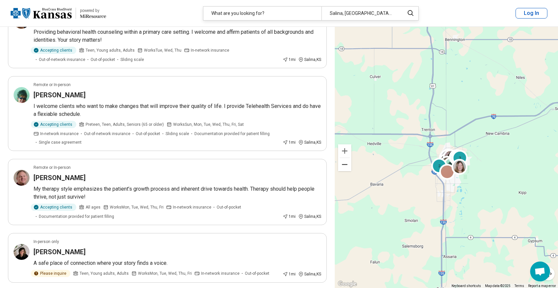
click at [345, 165] on button "Zoom out" at bounding box center [344, 164] width 13 height 13
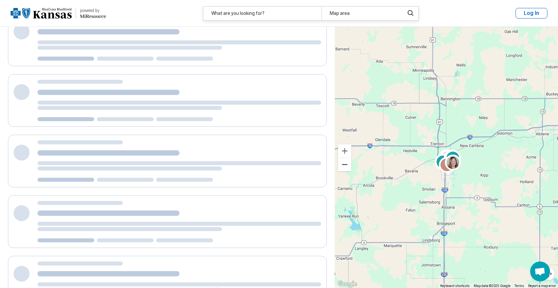
scroll to position [7, 0]
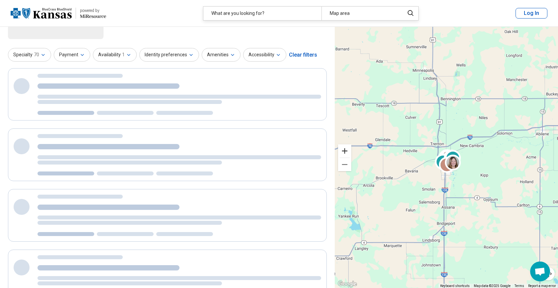
click at [345, 152] on button "Zoom in" at bounding box center [344, 151] width 13 height 13
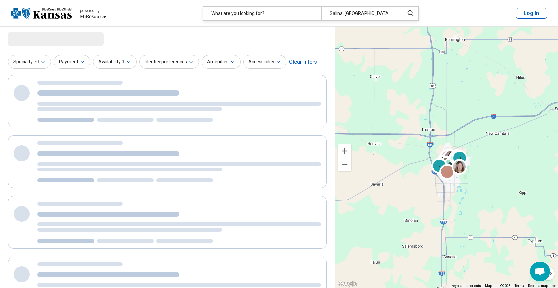
click at [345, 152] on button "Zoom in" at bounding box center [344, 151] width 13 height 13
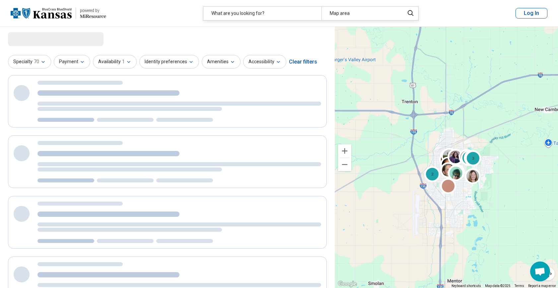
click at [345, 152] on button "Zoom in" at bounding box center [344, 151] width 13 height 13
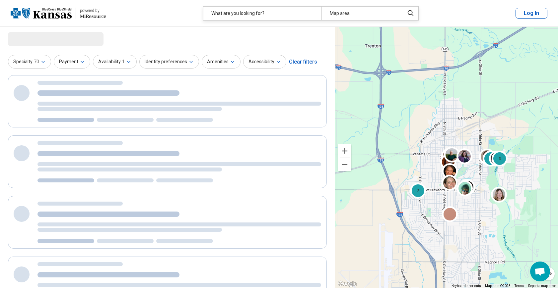
select select "***"
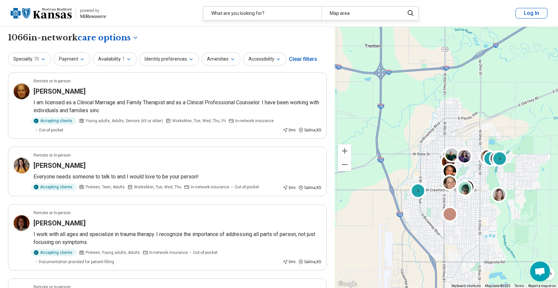
click at [345, 152] on button "Zoom in" at bounding box center [344, 151] width 13 height 13
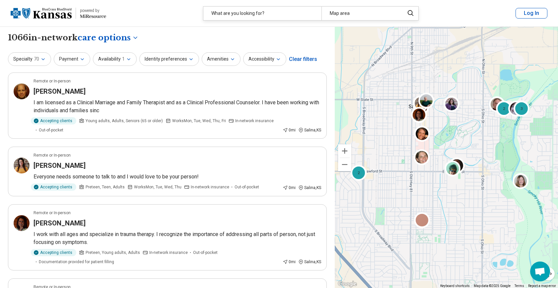
drag, startPoint x: 479, startPoint y: 192, endPoint x: 448, endPoint y: 140, distance: 60.4
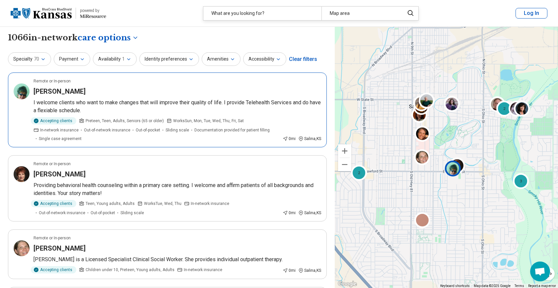
click at [86, 103] on p "I welcome clients who want to make changes that will improve their quality of l…" at bounding box center [176, 107] width 287 height 16
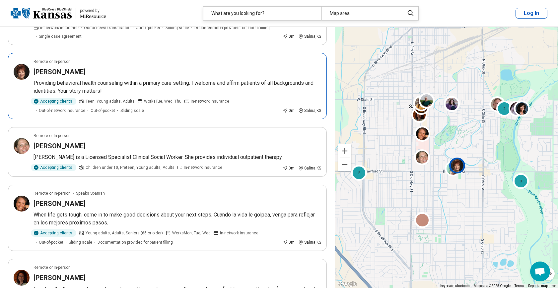
scroll to position [107, 0]
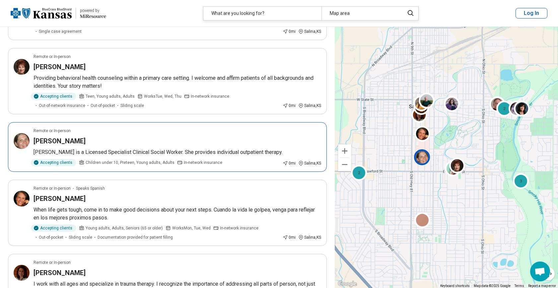
click at [70, 141] on h3 "Jenna Krehbiel" at bounding box center [59, 141] width 52 height 9
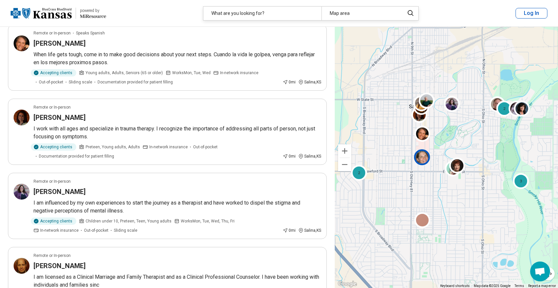
scroll to position [264, 0]
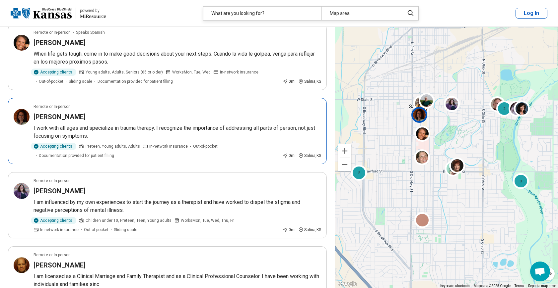
click at [65, 117] on h3 "Sarah McMillen" at bounding box center [59, 116] width 52 height 9
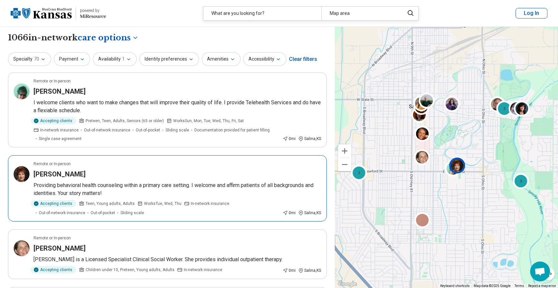
scroll to position [0, 0]
click at [56, 173] on h3 "Kathleen Behan" at bounding box center [59, 174] width 52 height 9
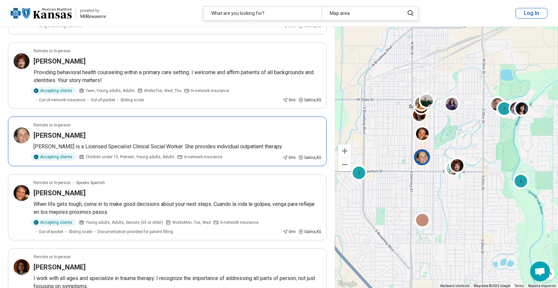
scroll to position [120, 0]
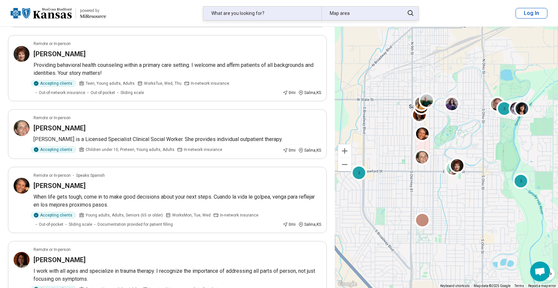
click at [276, 14] on div "What are you looking for?" at bounding box center [262, 14] width 118 height 14
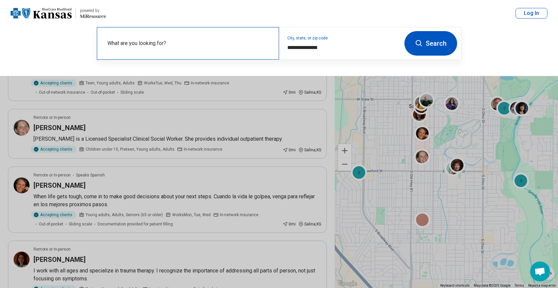
click at [249, 42] on label "What are you looking for?" at bounding box center [188, 43] width 163 height 8
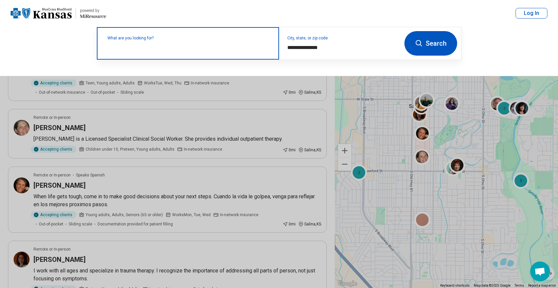
paste input "**********"
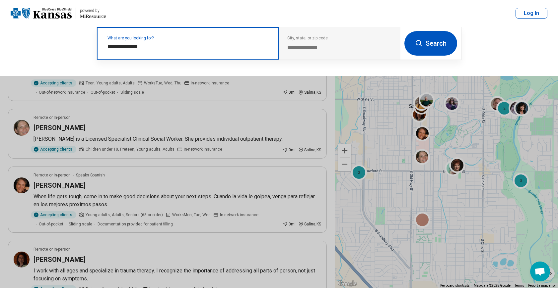
type input "**********"
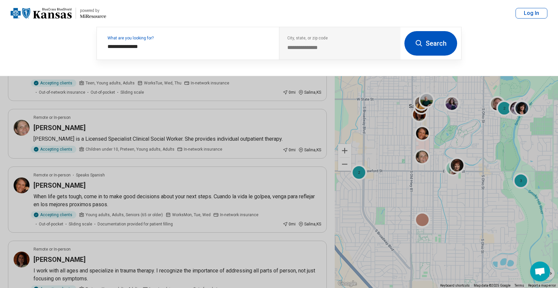
click at [437, 47] on button "Search" at bounding box center [430, 43] width 53 height 25
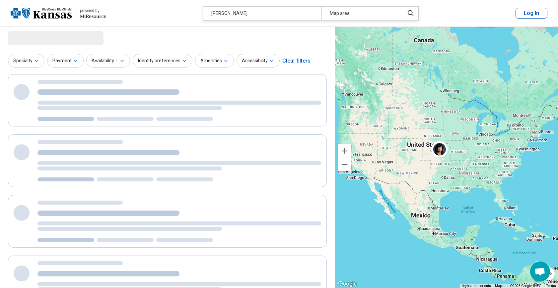
scroll to position [0, 0]
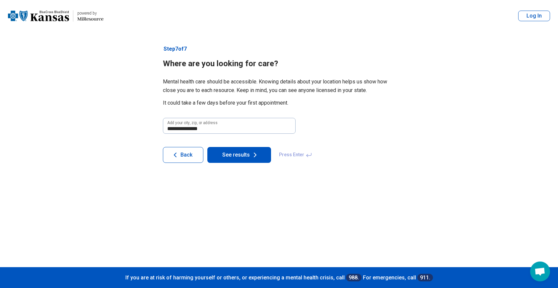
click at [233, 152] on button "See results" at bounding box center [239, 155] width 64 height 16
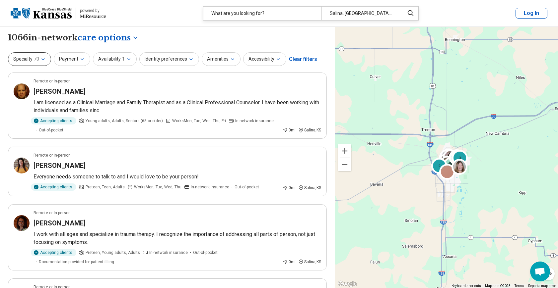
click at [43, 58] on icon "button" at bounding box center [42, 59] width 5 height 5
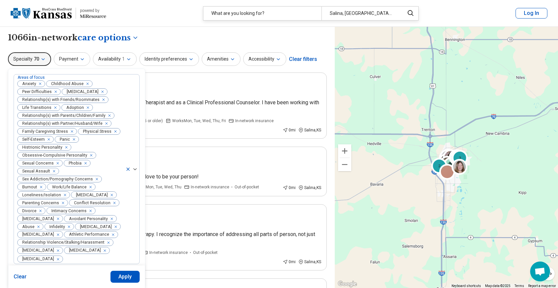
click at [43, 58] on icon "button" at bounding box center [42, 59] width 5 height 5
click at [109, 237] on icon "Remove [object Object]" at bounding box center [111, 235] width 5 height 5
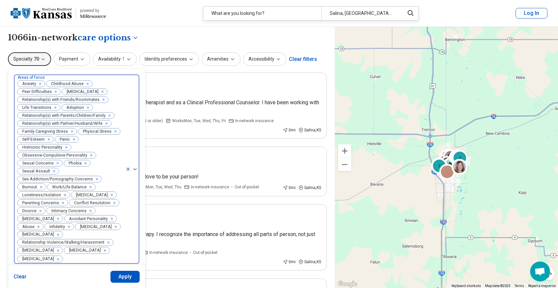
click at [41, 57] on icon "button" at bounding box center [42, 59] width 5 height 5
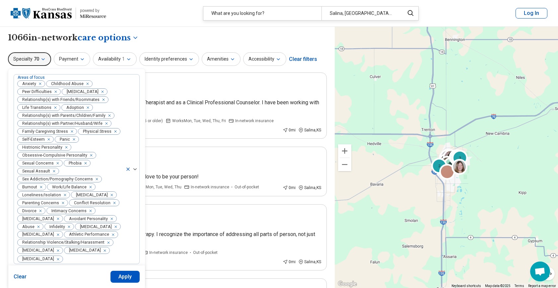
click at [19, 277] on button "Clear" at bounding box center [20, 277] width 13 height 12
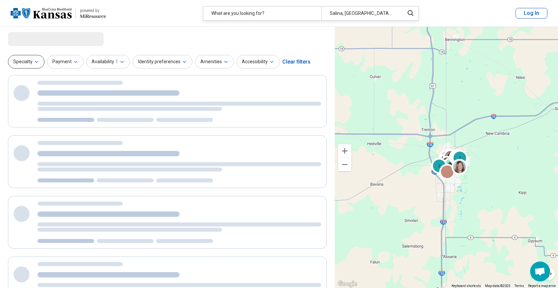
click at [35, 61] on icon "button" at bounding box center [36, 61] width 3 height 1
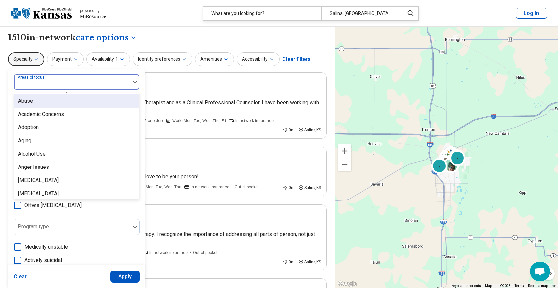
click at [51, 80] on div "Areas of focus" at bounding box center [77, 82] width 126 height 16
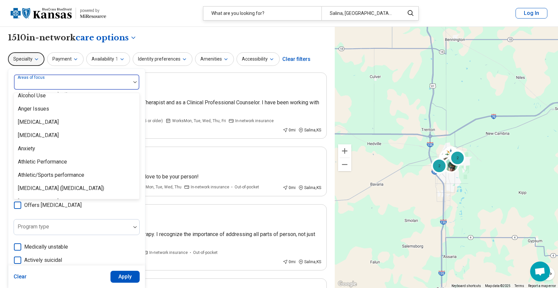
scroll to position [64, 0]
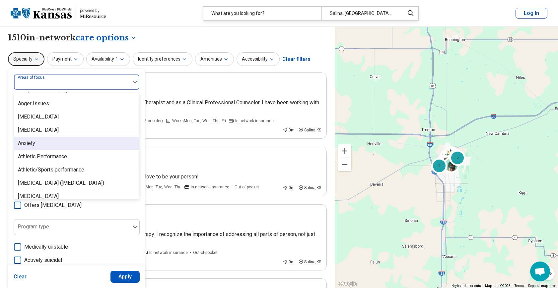
click at [34, 144] on div "Anxiety" at bounding box center [26, 144] width 17 height 8
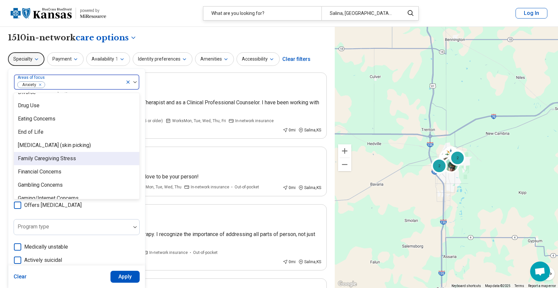
scroll to position [420, 0]
click at [42, 159] on div "Family Caregiving Stress" at bounding box center [47, 158] width 58 height 8
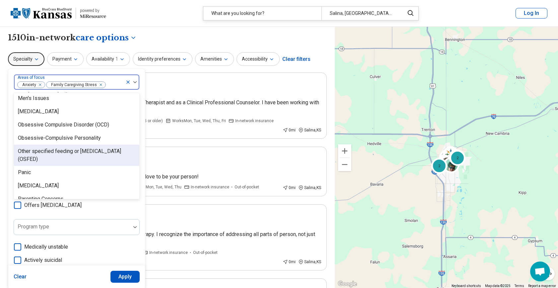
scroll to position [711, 0]
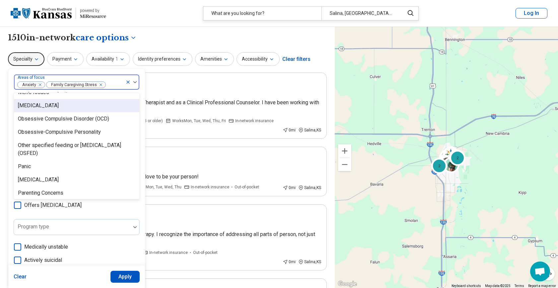
click at [59, 106] on div "Narcissistic Personality" at bounding box center [38, 106] width 41 height 8
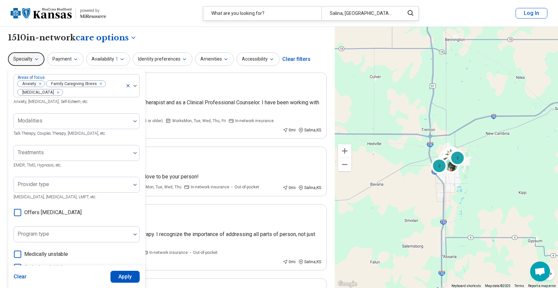
click at [131, 275] on button "Apply" at bounding box center [125, 277] width 30 height 12
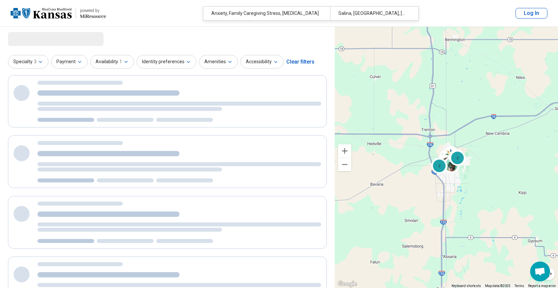
select select "***"
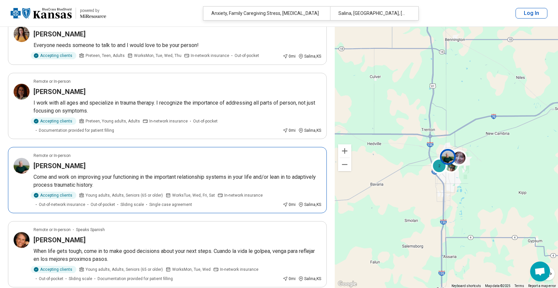
scroll to position [131, 0]
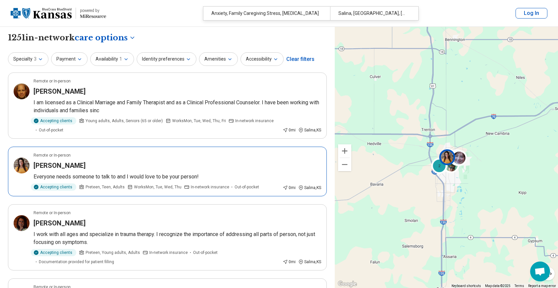
click at [75, 165] on h3 "[PERSON_NAME]" at bounding box center [59, 165] width 52 height 9
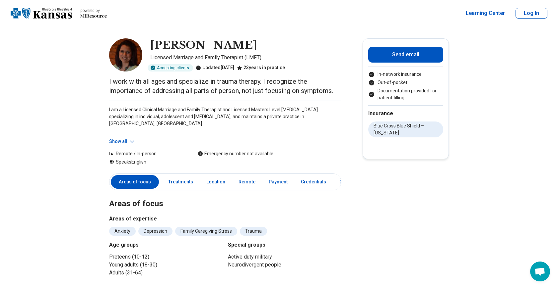
drag, startPoint x: 241, startPoint y: 46, endPoint x: 151, endPoint y: 40, distance: 90.6
click at [151, 40] on div "[PERSON_NAME]" at bounding box center [245, 45] width 191 height 14
copy h1 "[PERSON_NAME]"
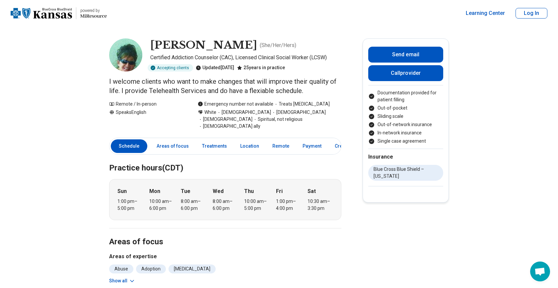
drag, startPoint x: 258, startPoint y: 46, endPoint x: 153, endPoint y: 38, distance: 105.4
copy h1 "[PERSON_NAME]"
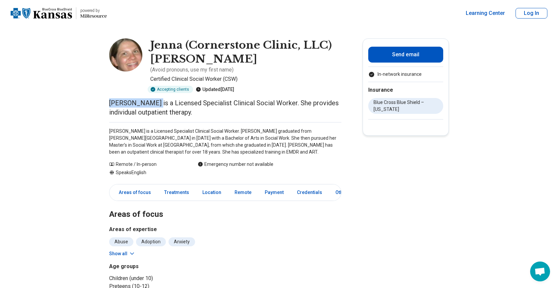
drag, startPoint x: 153, startPoint y: 103, endPoint x: 109, endPoint y: 102, distance: 44.4
copy p "Jenna Krehbiel"
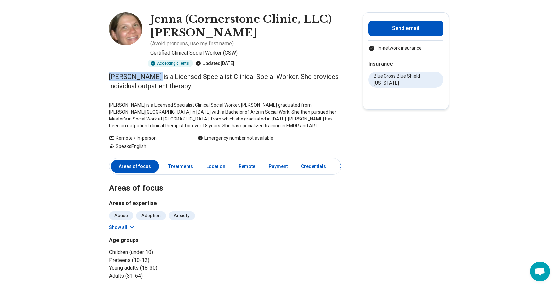
scroll to position [1, 0]
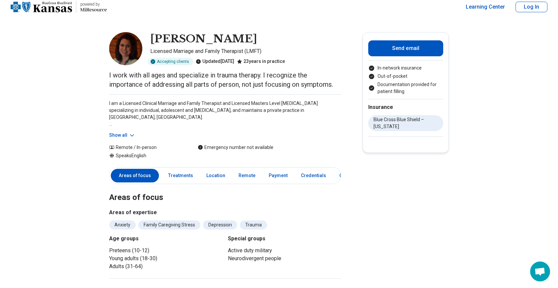
scroll to position [4, 0]
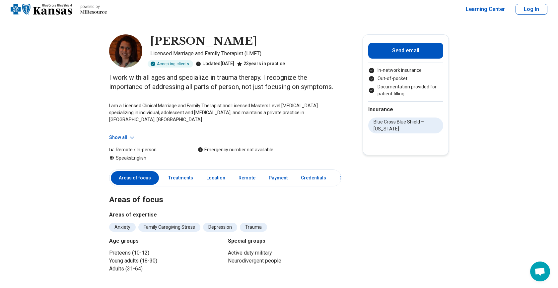
drag, startPoint x: 240, startPoint y: 42, endPoint x: 153, endPoint y: 40, distance: 86.9
click at [153, 40] on h1 "[PERSON_NAME]" at bounding box center [203, 41] width 107 height 14
copy h1 "[PERSON_NAME]"
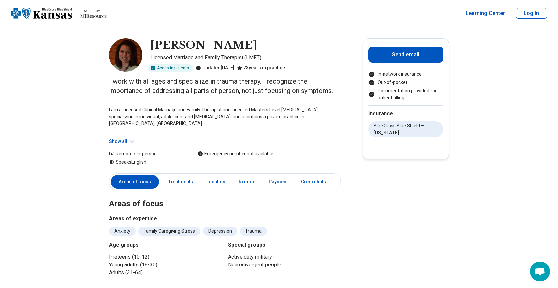
scroll to position [0, 0]
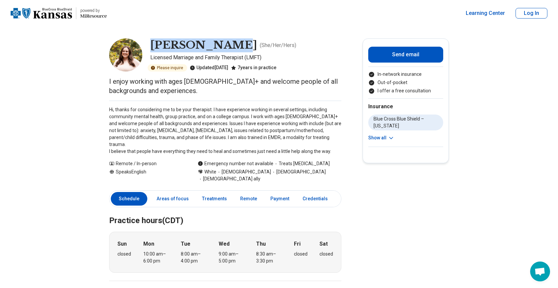
drag, startPoint x: 227, startPoint y: 45, endPoint x: 153, endPoint y: 40, distance: 74.4
click at [153, 40] on h1 "Danika Drake" at bounding box center [203, 45] width 107 height 14
copy h1 "Danika Drake"
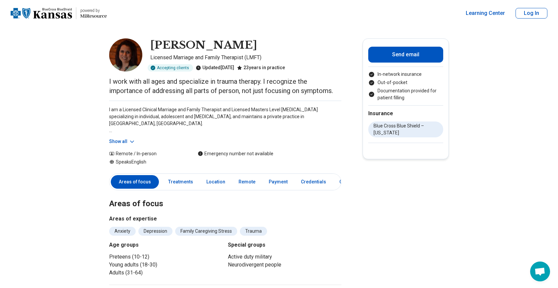
click at [254, 92] on p "I work with all ages and specialize in trauma therapy. I recognize the importan…" at bounding box center [225, 86] width 232 height 19
click at [130, 142] on icon at bounding box center [132, 142] width 7 height 7
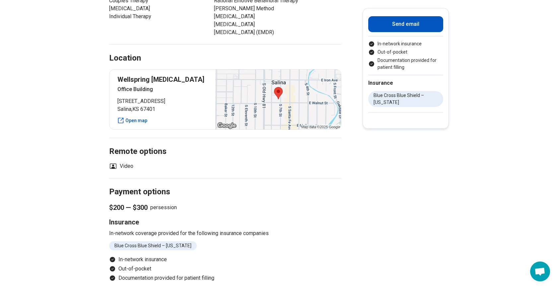
scroll to position [382, 0]
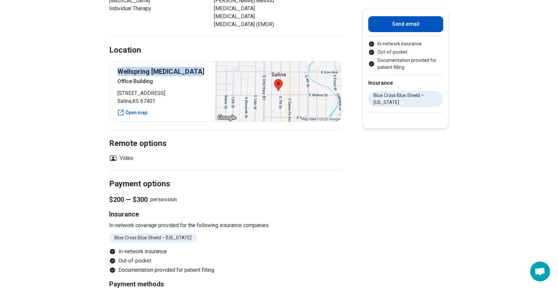
drag, startPoint x: 194, startPoint y: 72, endPoint x: 116, endPoint y: 68, distance: 78.7
click at [116, 68] on div "Wellspring [MEDICAL_DATA] Office Building [STREET_ADDRESS] Open map" at bounding box center [225, 91] width 232 height 61
copy p "Wellspring Psychotherapy"
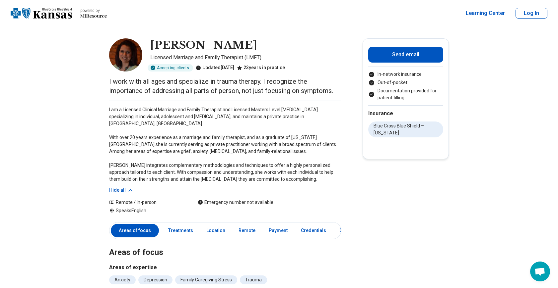
scroll to position [0, 0]
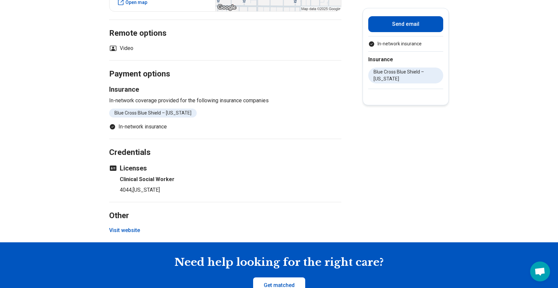
scroll to position [536, 0]
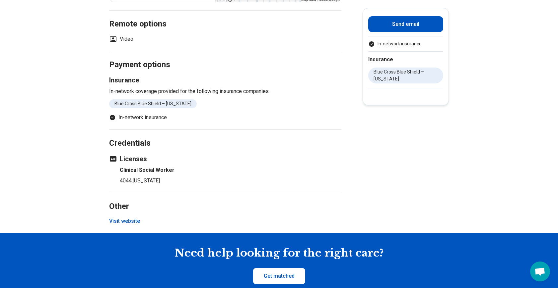
click at [126, 225] on button "Visit website" at bounding box center [124, 221] width 31 height 8
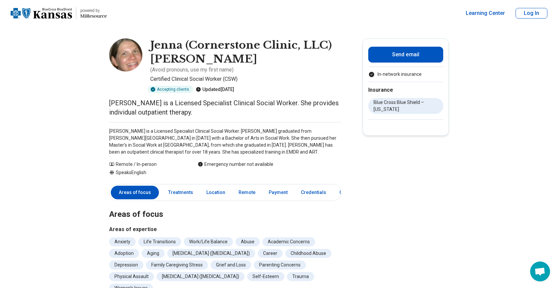
scroll to position [0, 0]
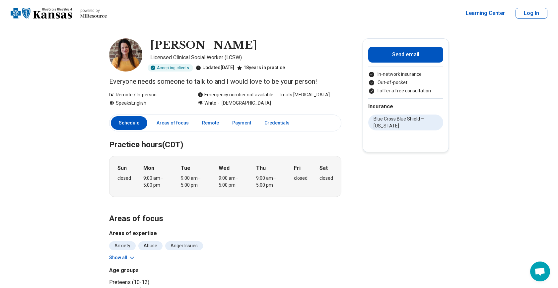
drag, startPoint x: 259, startPoint y: 46, endPoint x: 160, endPoint y: 33, distance: 99.0
copy h1 "[PERSON_NAME]"
